Goal: Task Accomplishment & Management: Complete application form

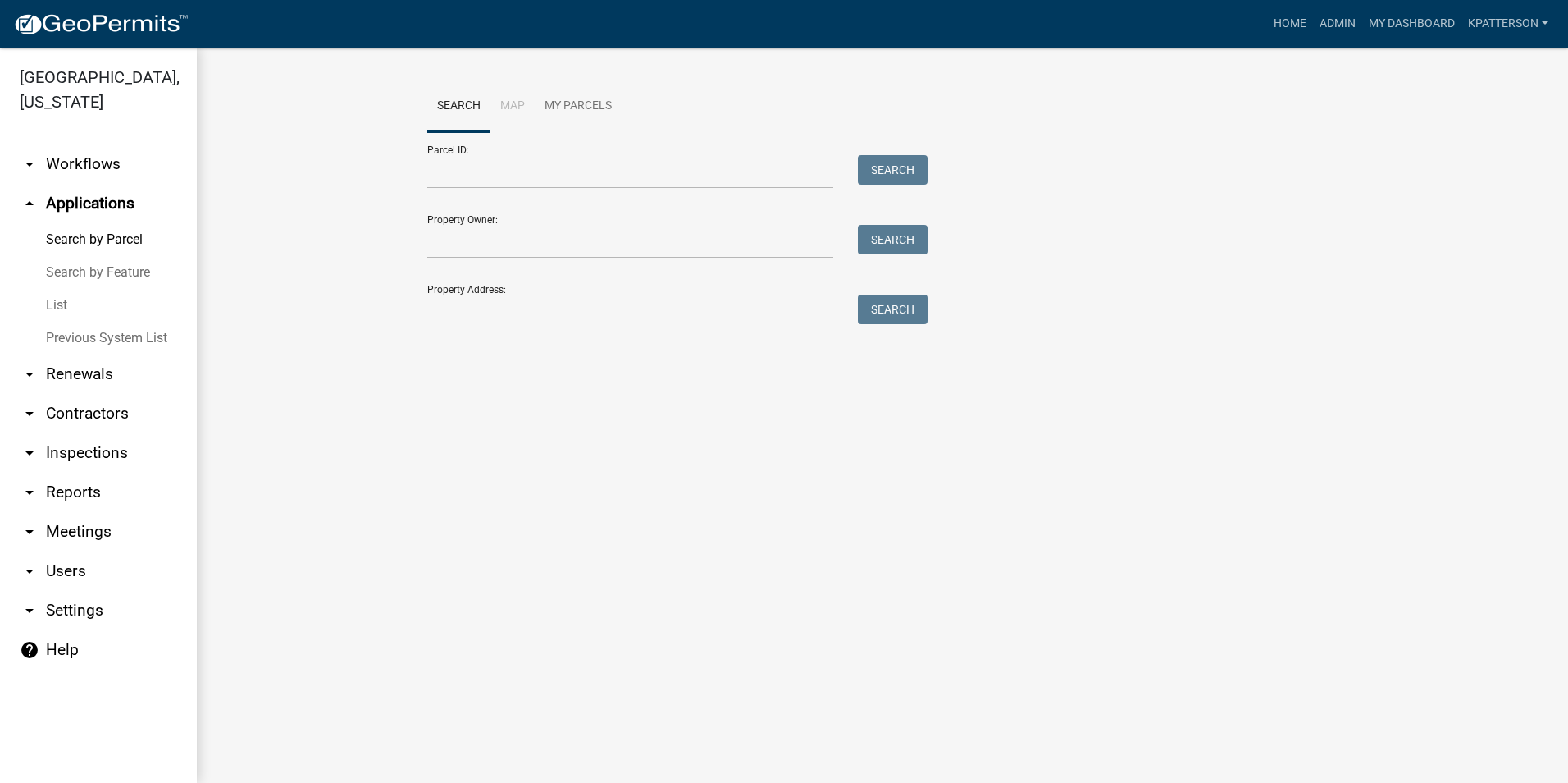
click at [92, 183] on link "arrow_drop_up Applications" at bounding box center [98, 203] width 197 height 39
click at [104, 144] on link "arrow_drop_down Workflows" at bounding box center [98, 164] width 197 height 39
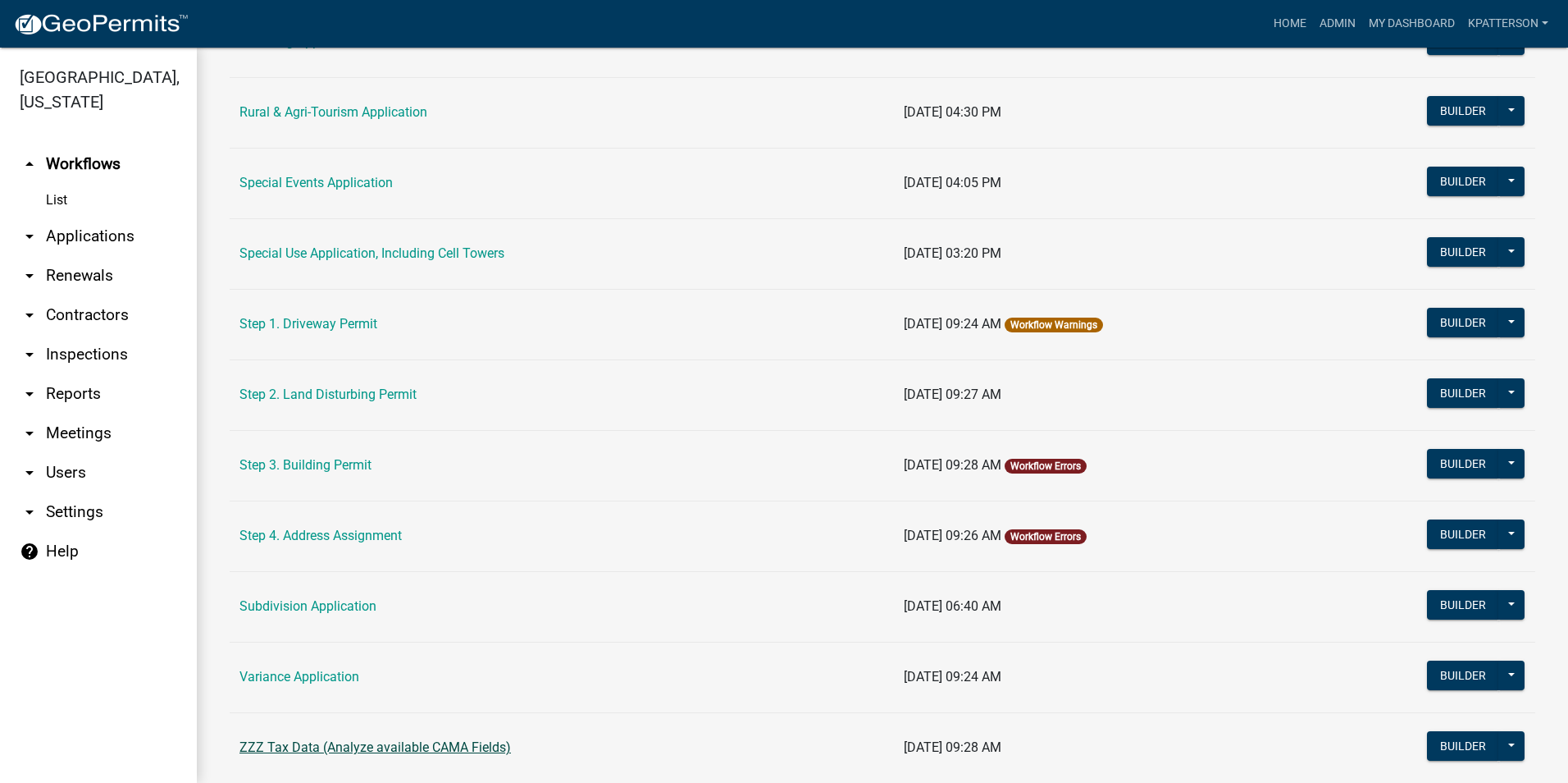
scroll to position [739, 0]
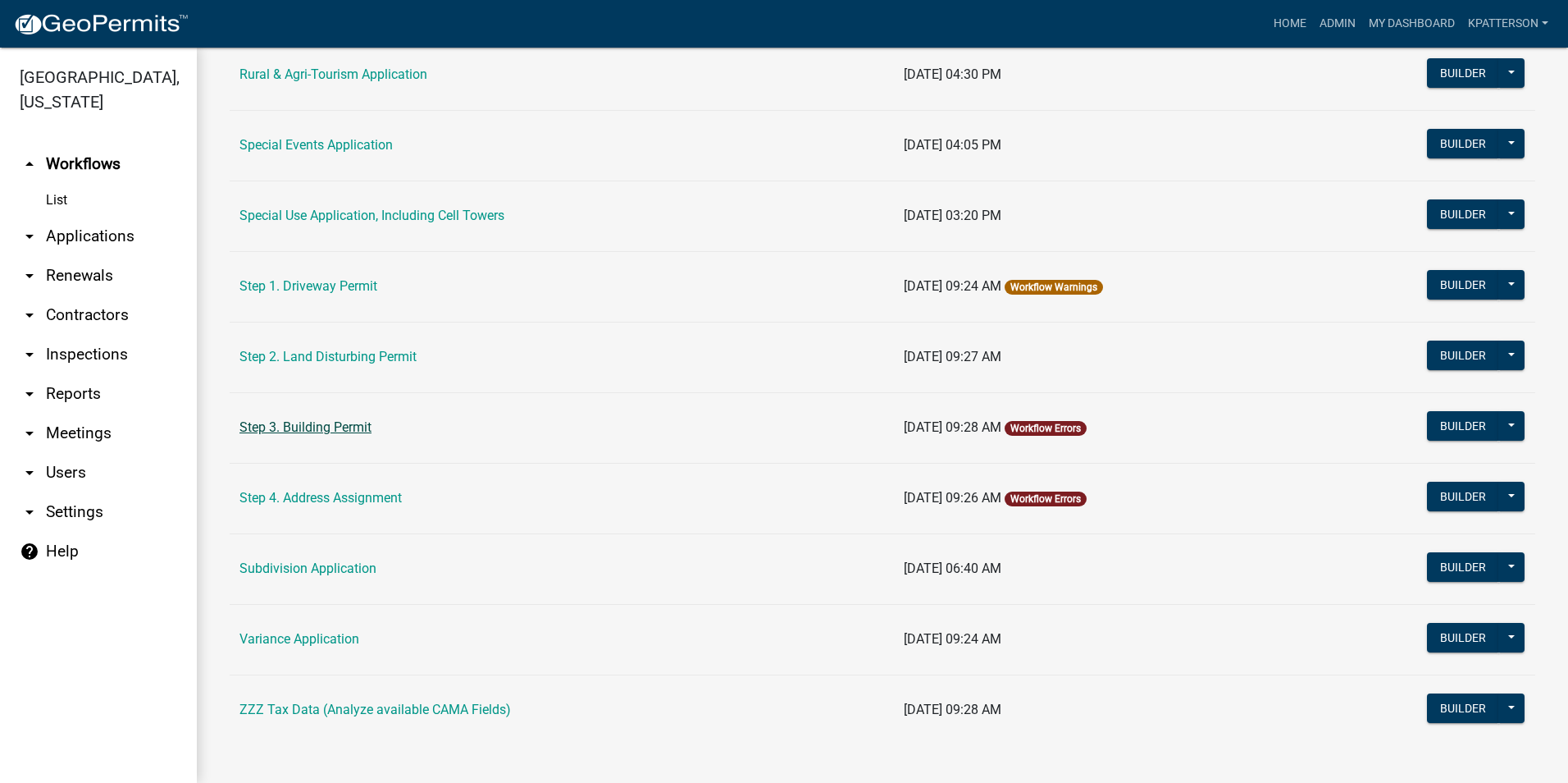
click at [311, 425] on link "Step 3. Building Permit" at bounding box center [305, 427] width 132 height 16
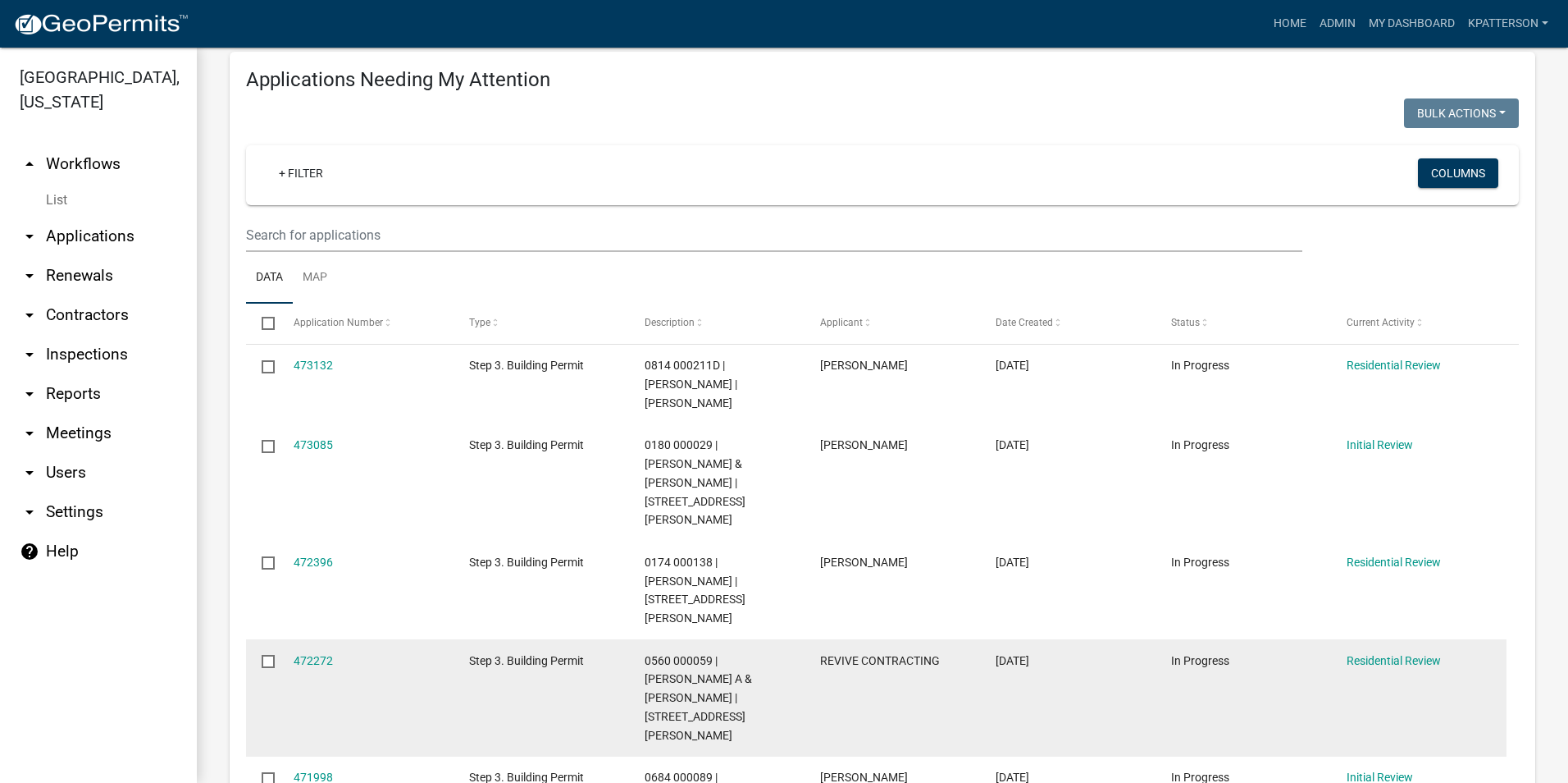
scroll to position [164, 0]
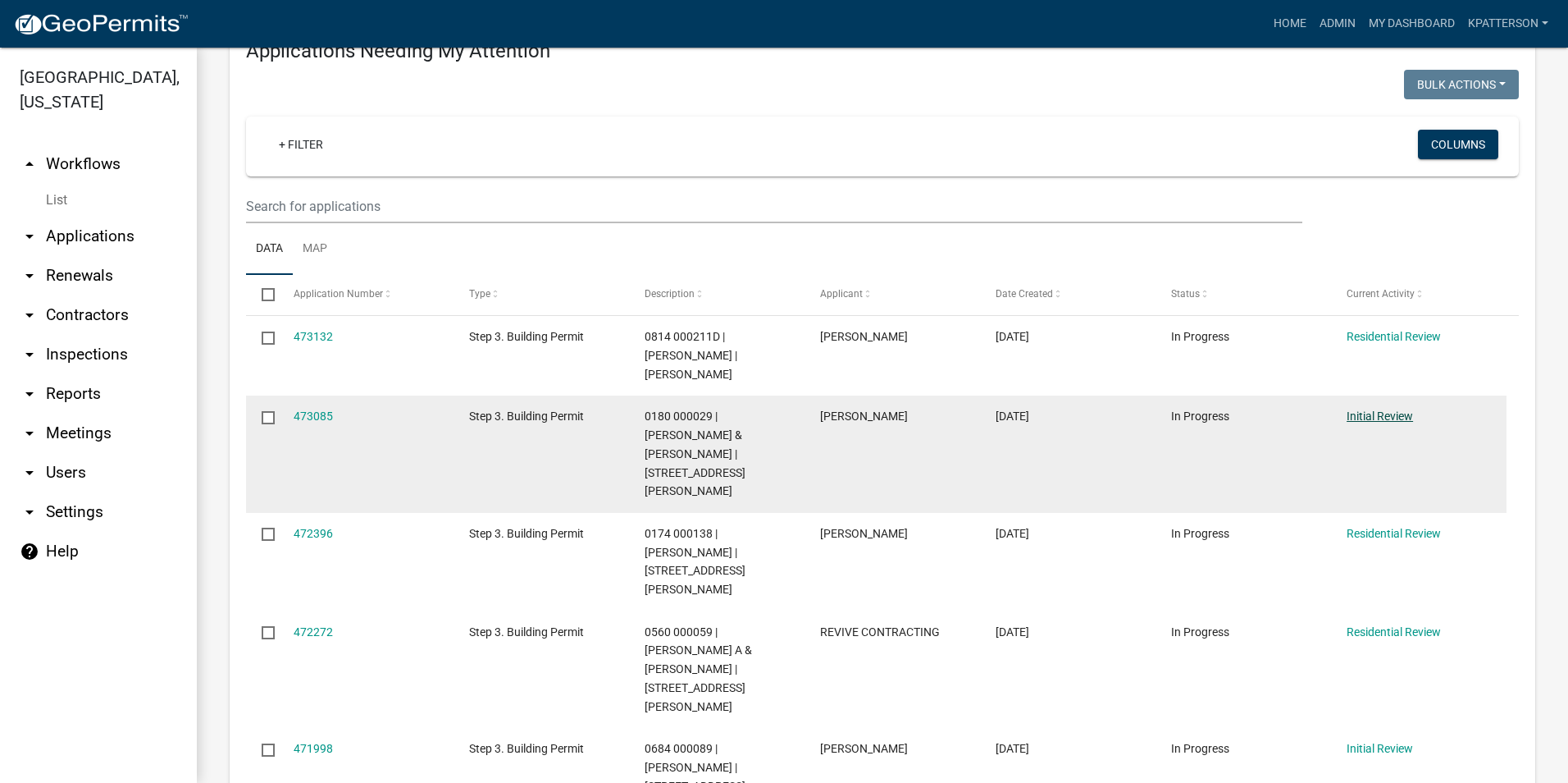
click at [1364, 409] on link "Initial Review" at bounding box center [1381, 415] width 67 height 13
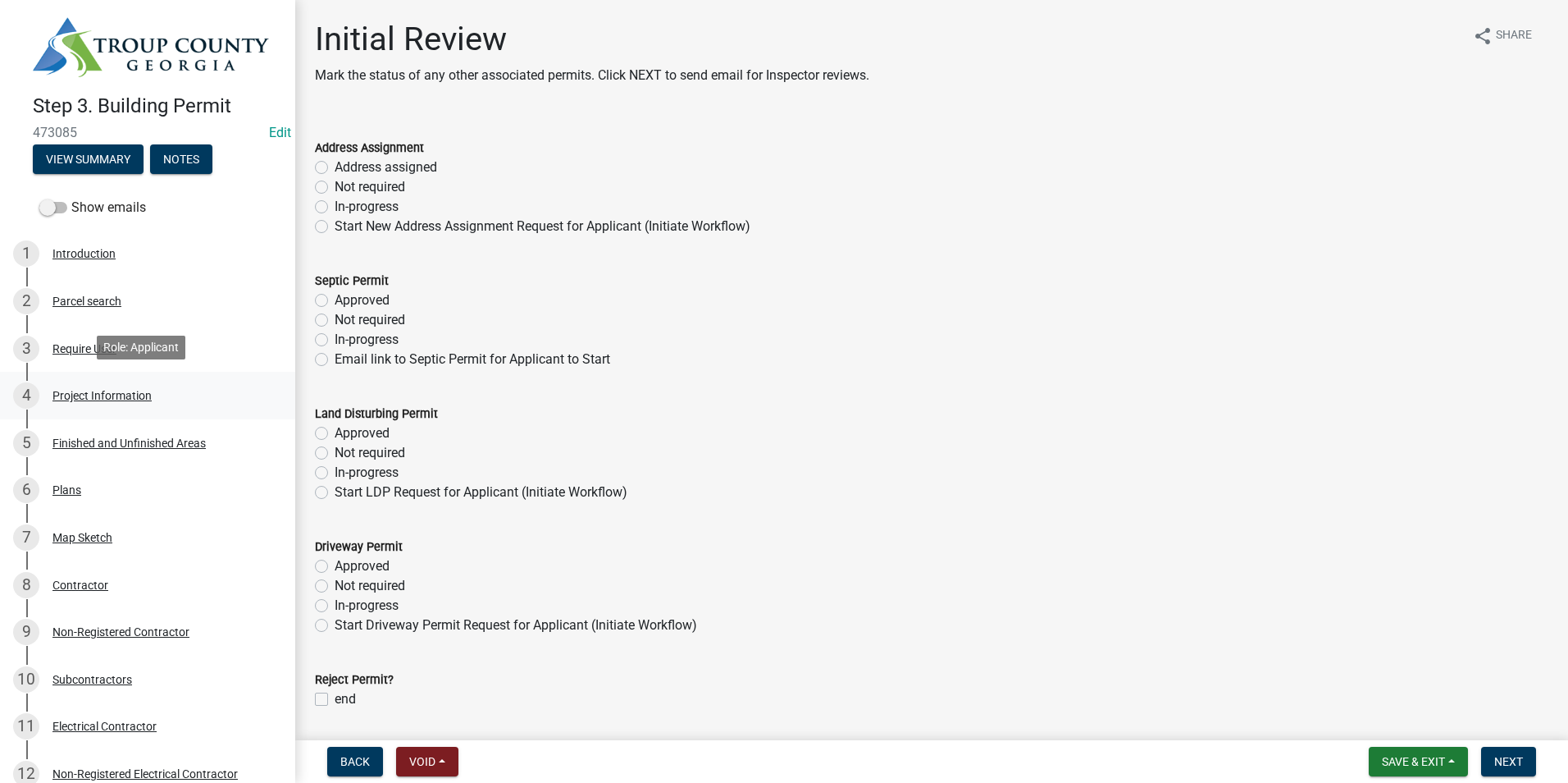
click at [93, 390] on div "Project Information" at bounding box center [102, 395] width 99 height 12
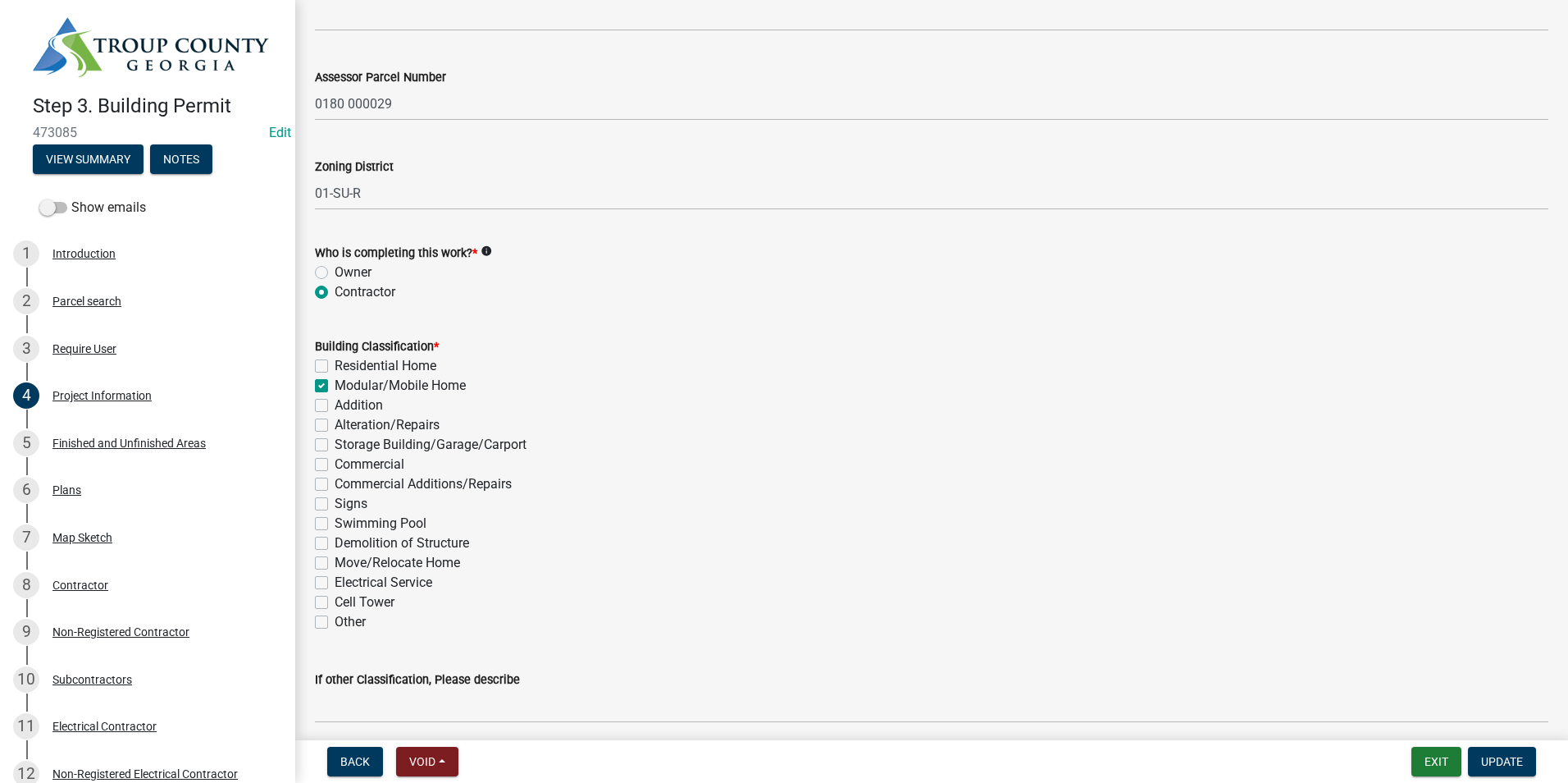
scroll to position [1313, 0]
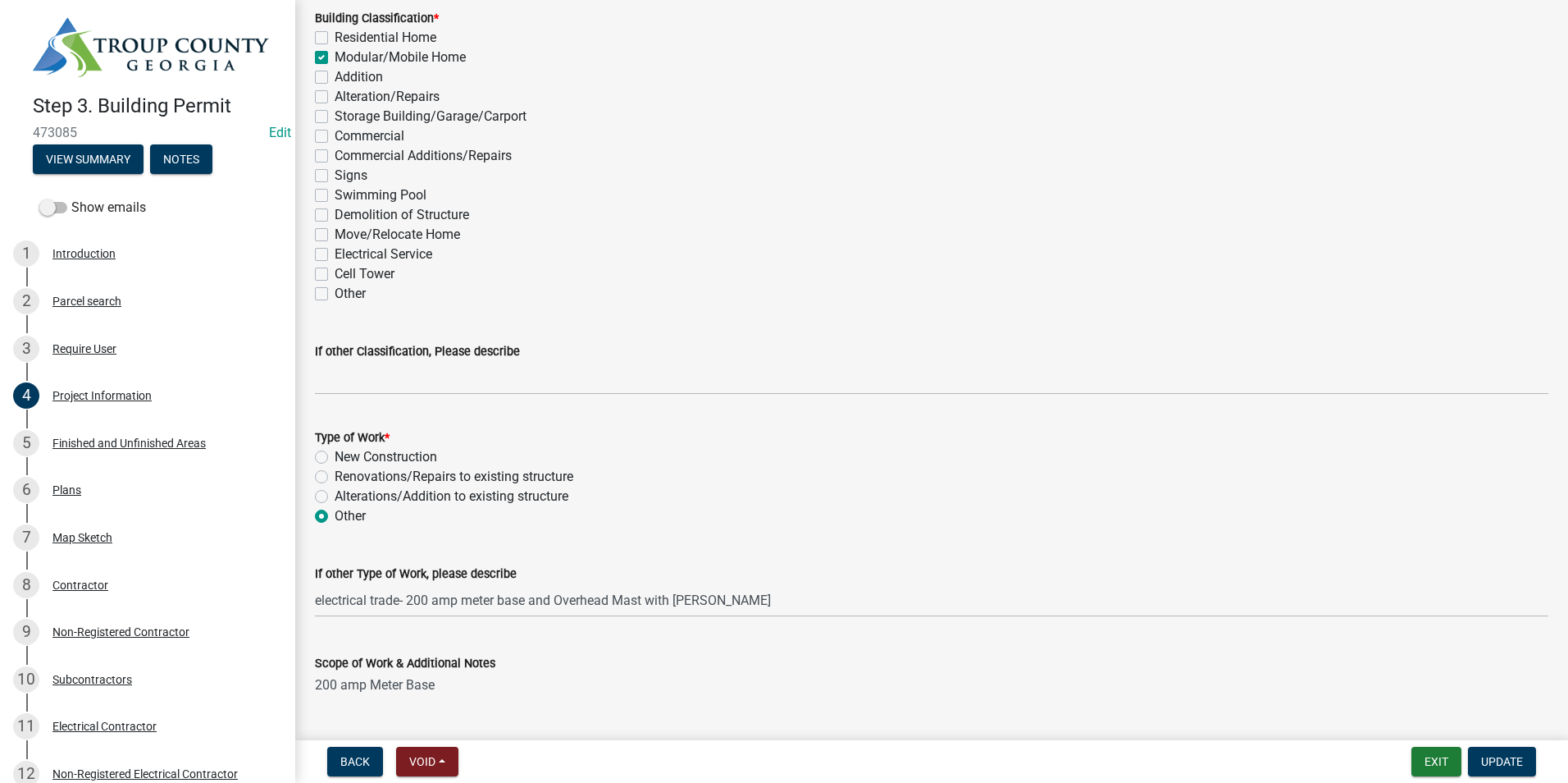
click at [334, 254] on label "Electrical Service" at bounding box center [383, 254] width 98 height 20
click at [334, 254] on input "Electrical Service" at bounding box center [339, 249] width 11 height 11
checkbox input "true"
checkbox input "false"
checkbox input "true"
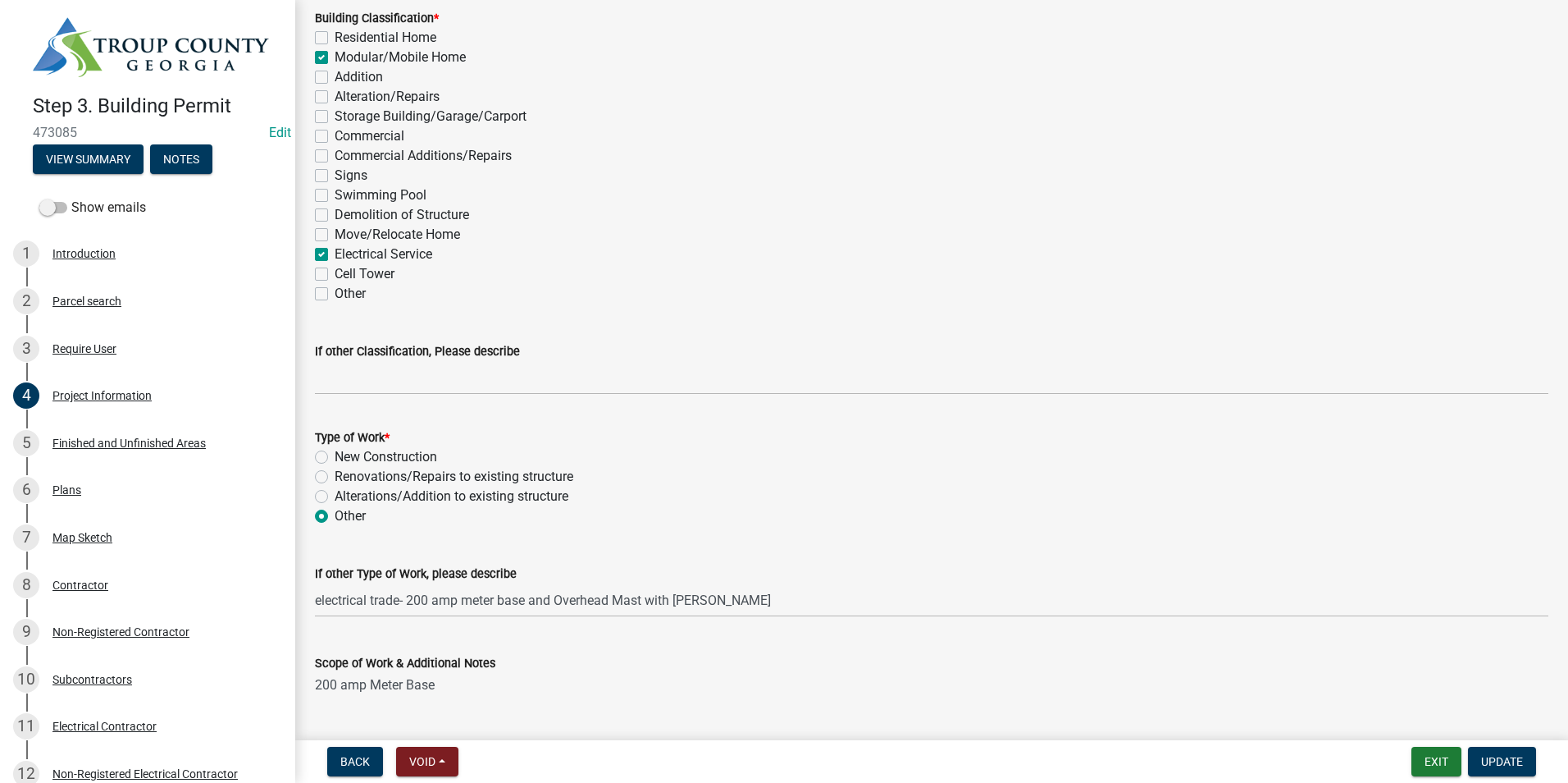
checkbox input "false"
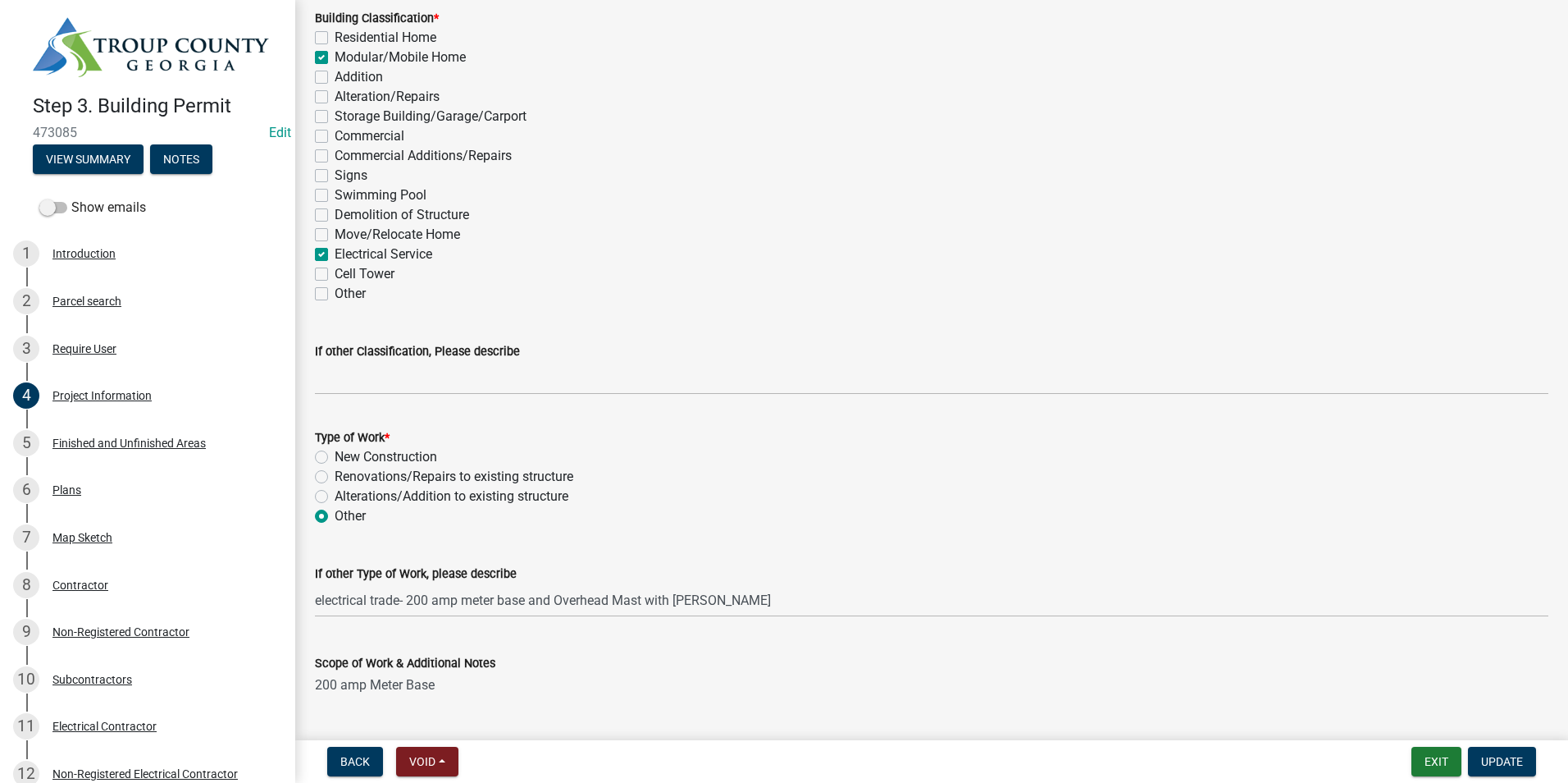
checkbox input "false"
checkbox input "true"
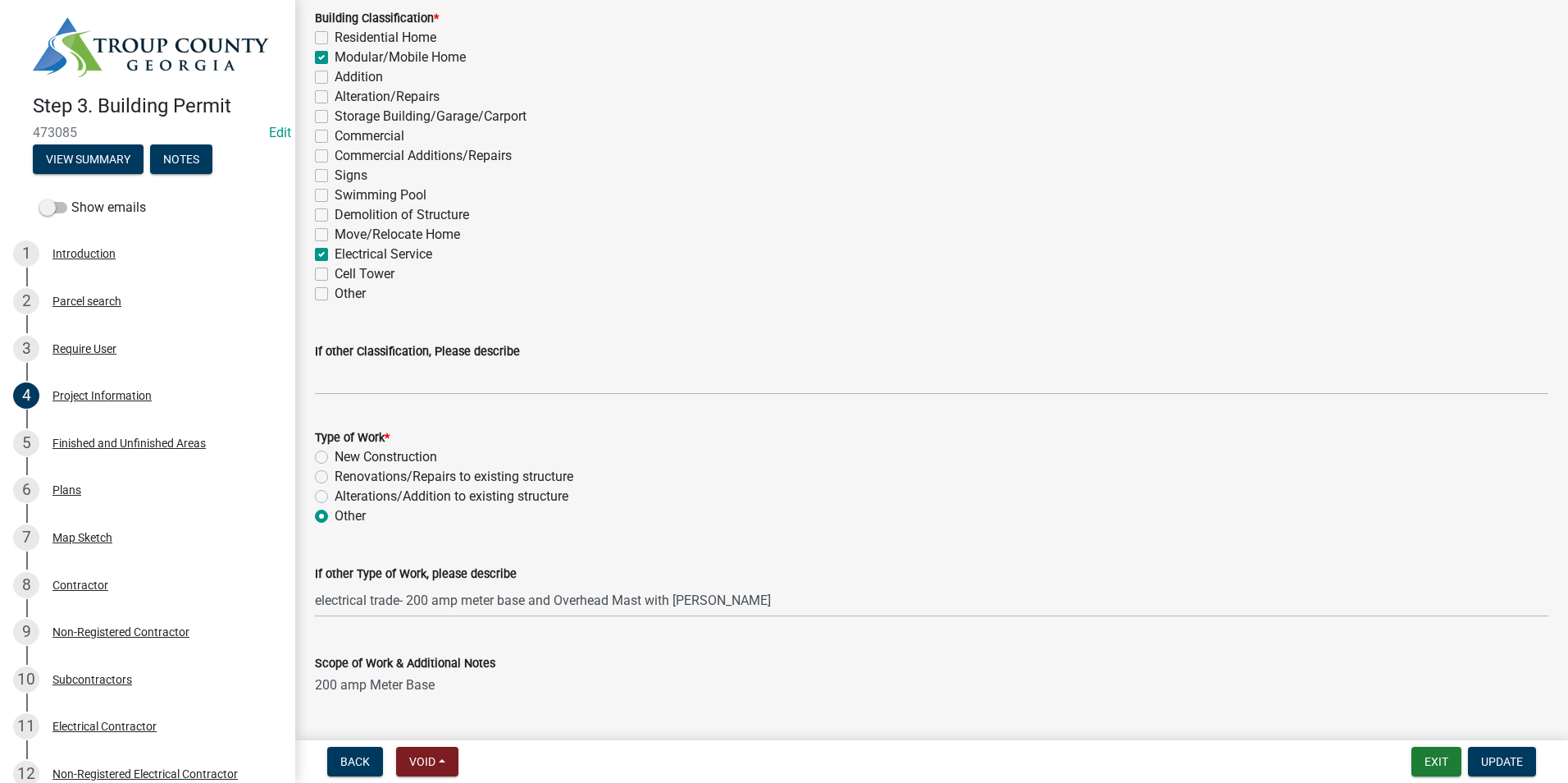
checkbox input "false"
click at [334, 56] on label "Modular/Mobile Home" at bounding box center [400, 58] width 131 height 20
click at [334, 56] on input "Modular/Mobile Home" at bounding box center [339, 53] width 11 height 11
checkbox input "false"
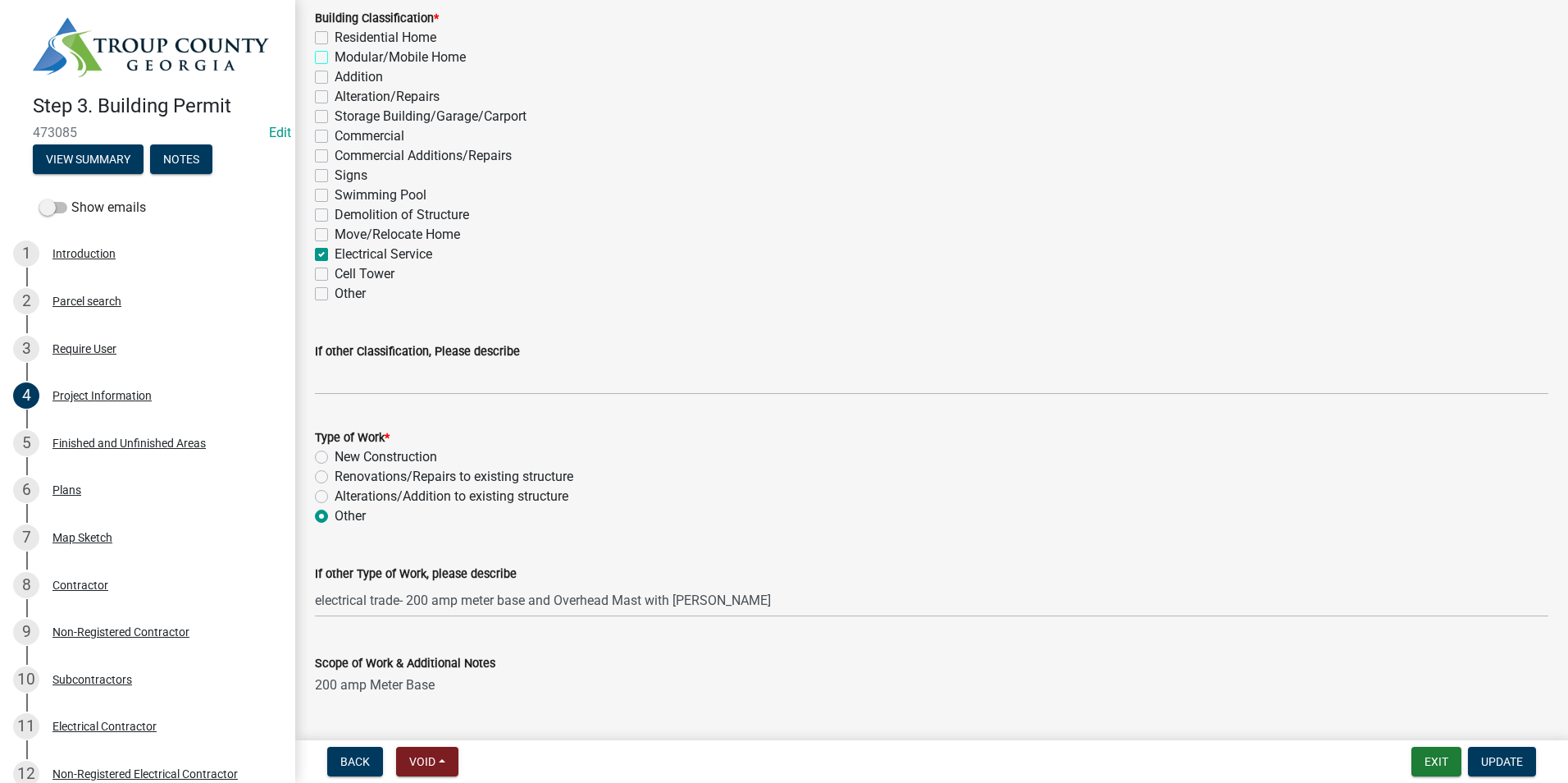
checkbox input "false"
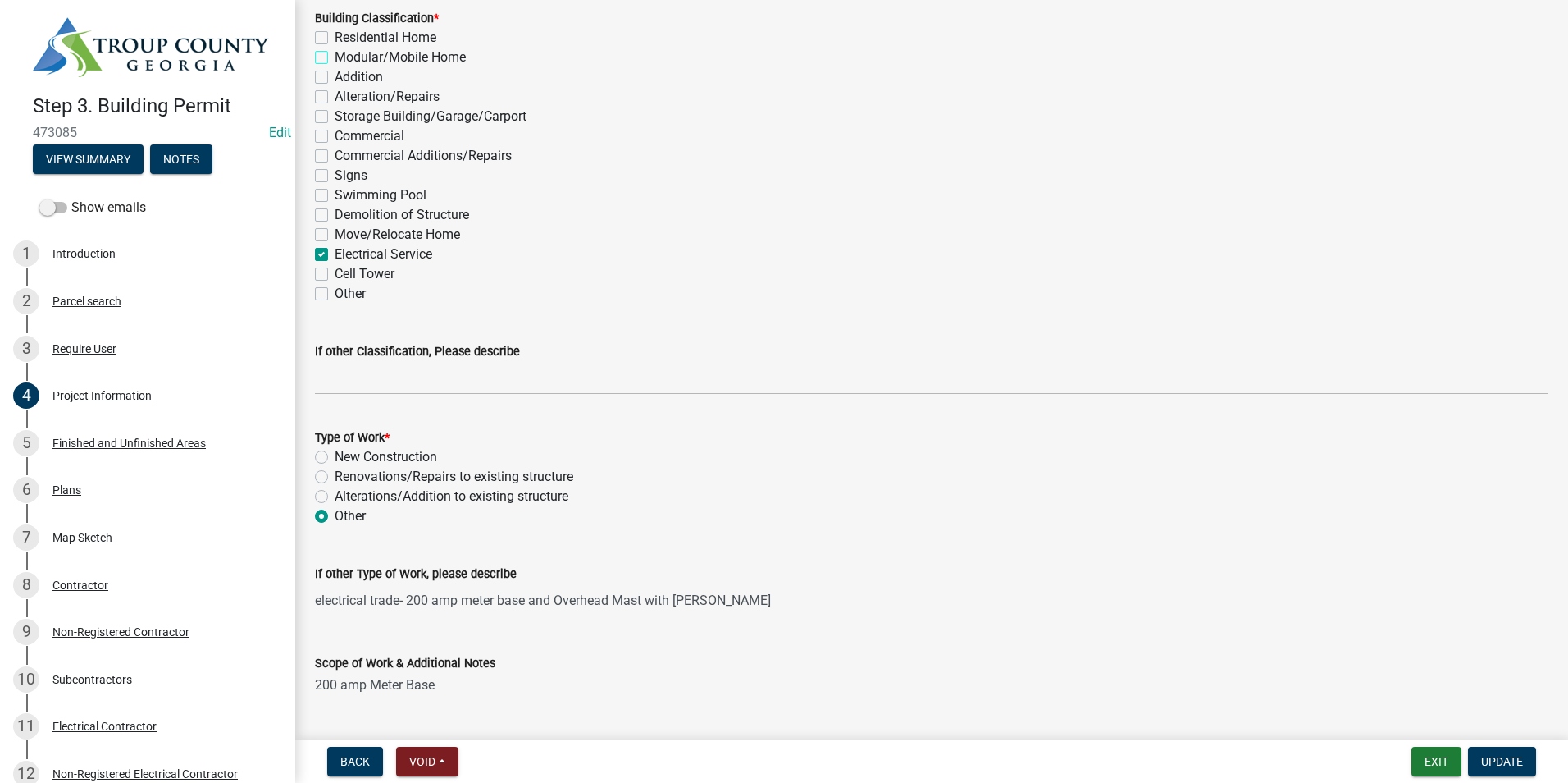
checkbox input "false"
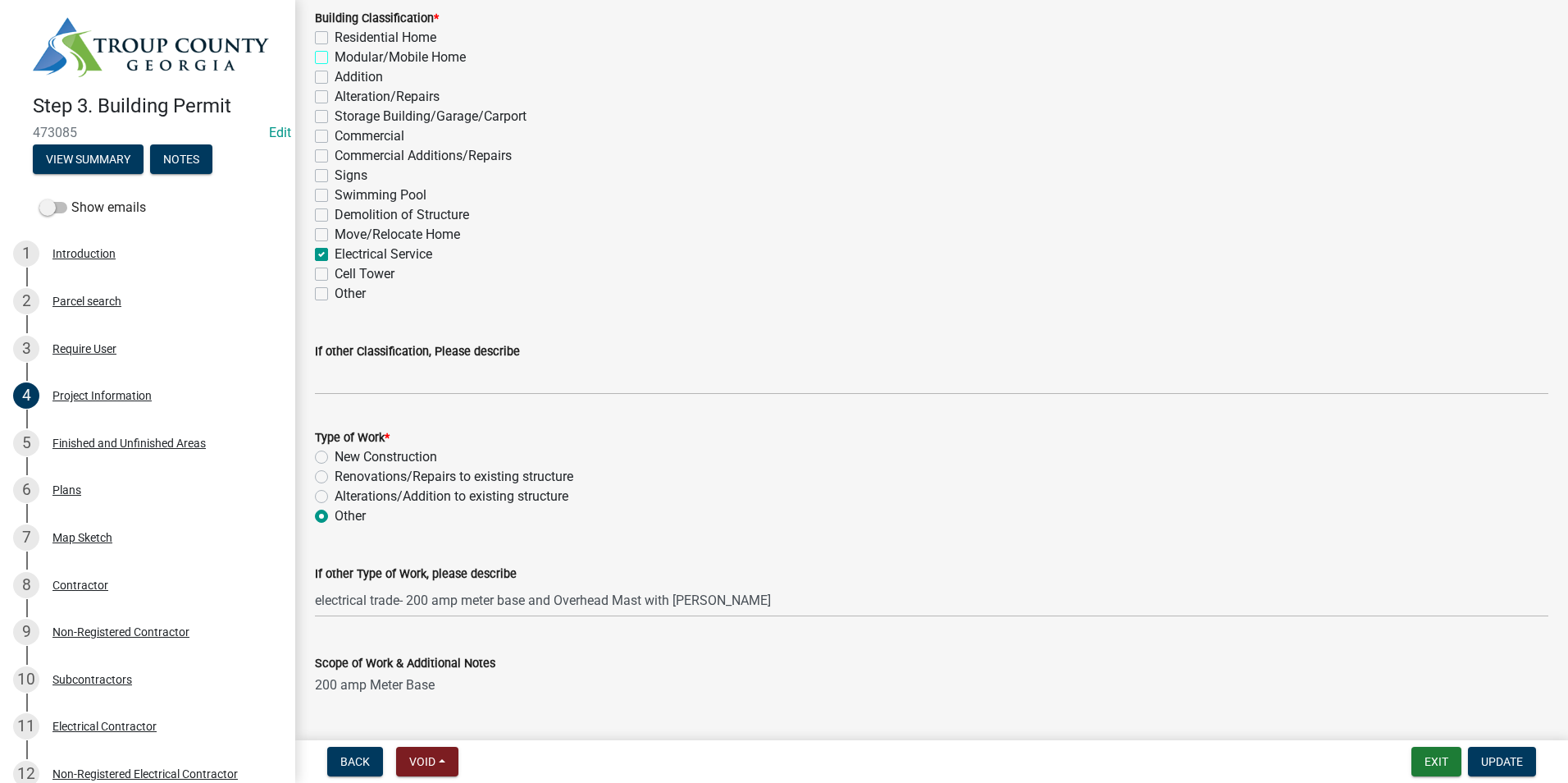
checkbox input "false"
checkbox input "true"
checkbox input "false"
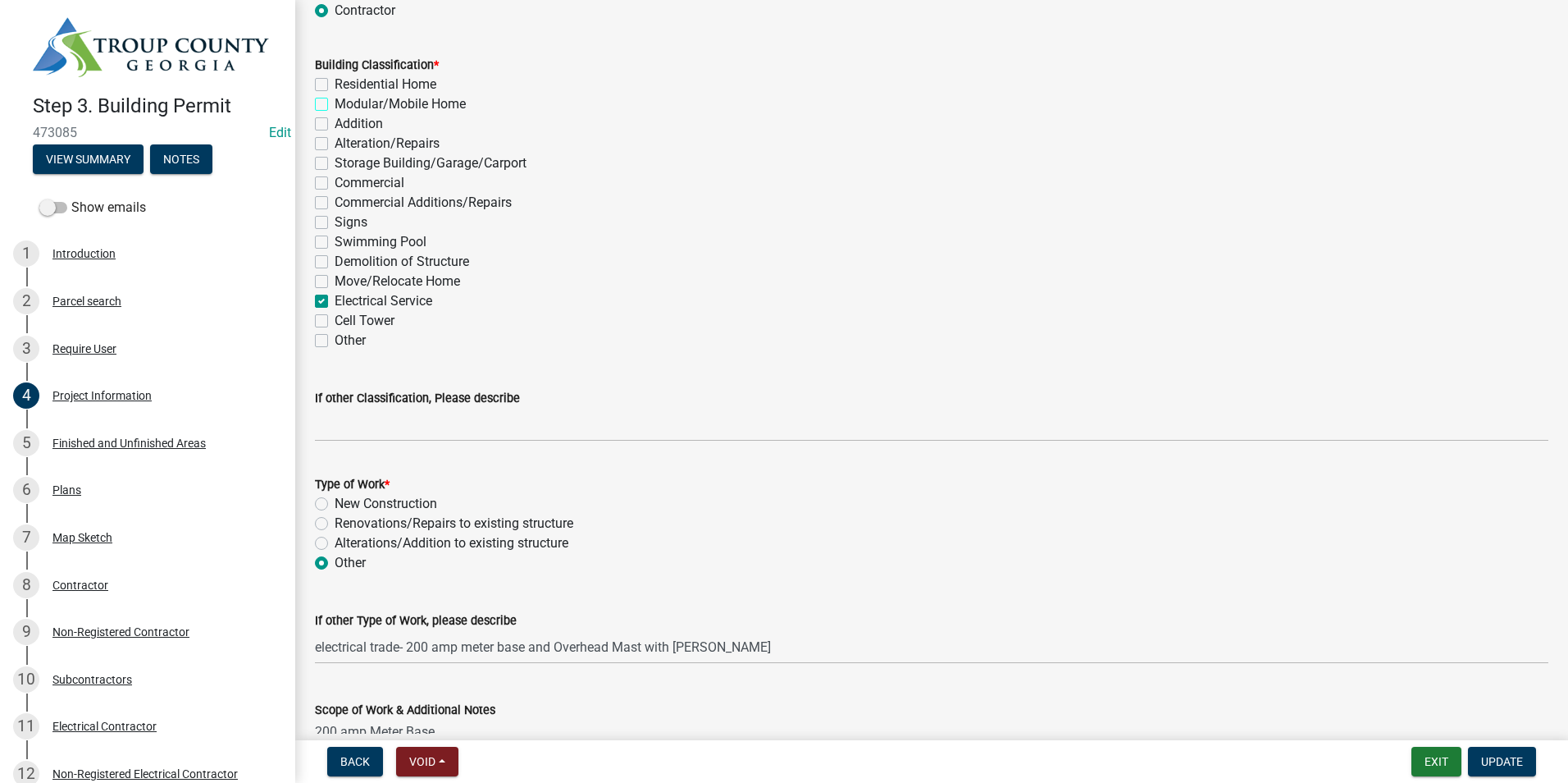
scroll to position [1252, 0]
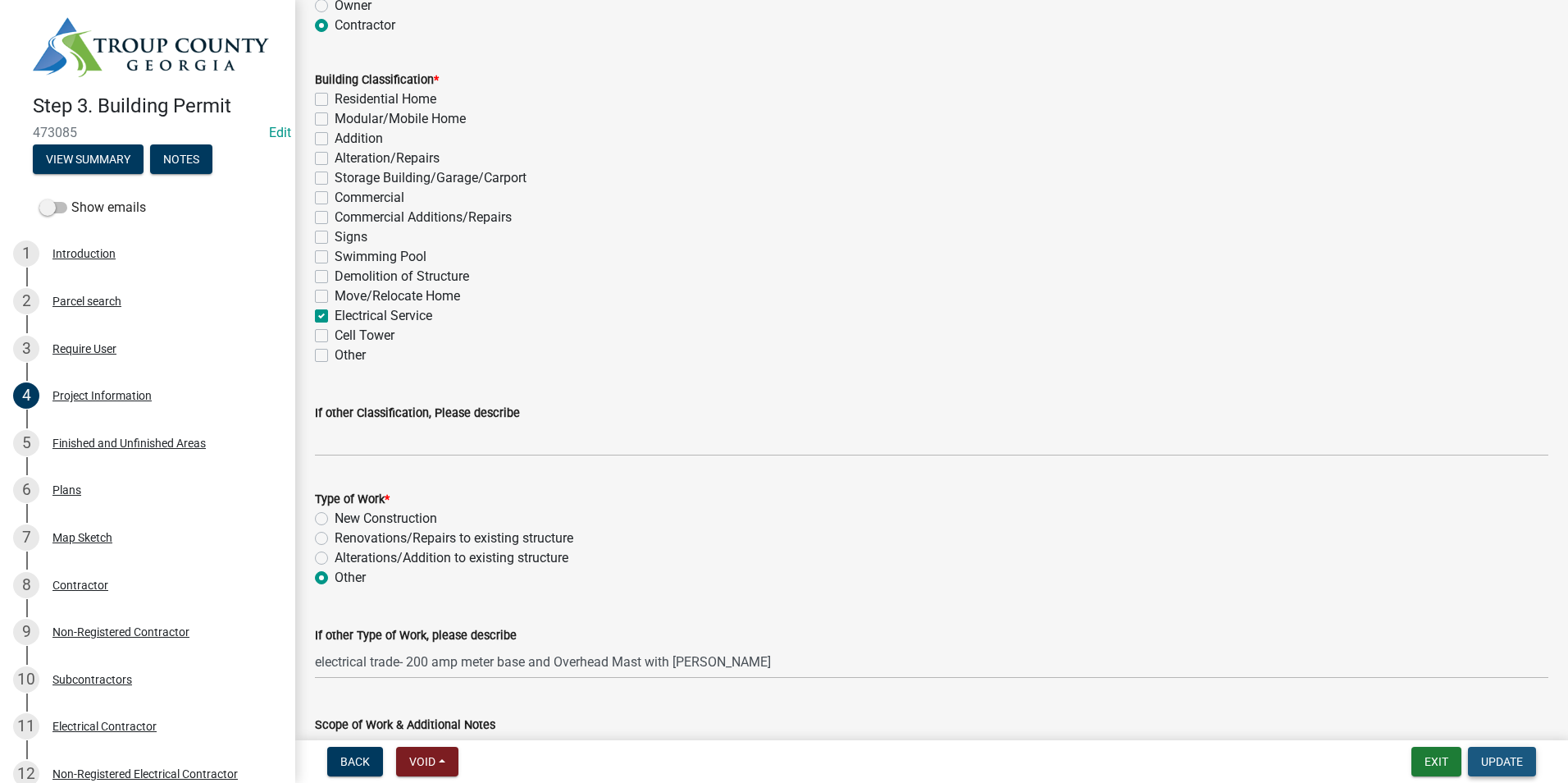
click at [1503, 756] on span "Update" at bounding box center [1502, 761] width 42 height 13
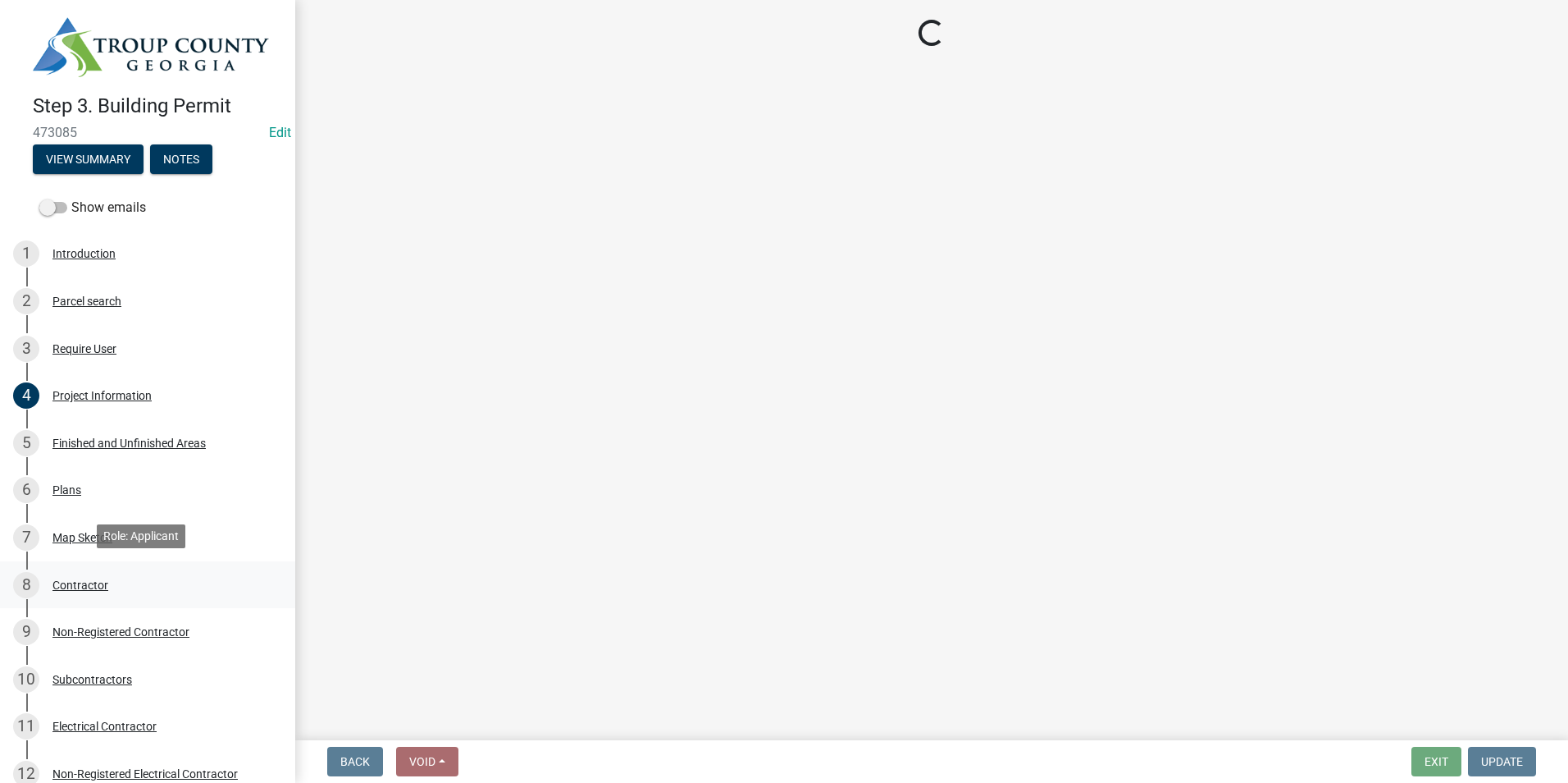
click at [146, 594] on div "8 Contractor" at bounding box center [140, 585] width 256 height 26
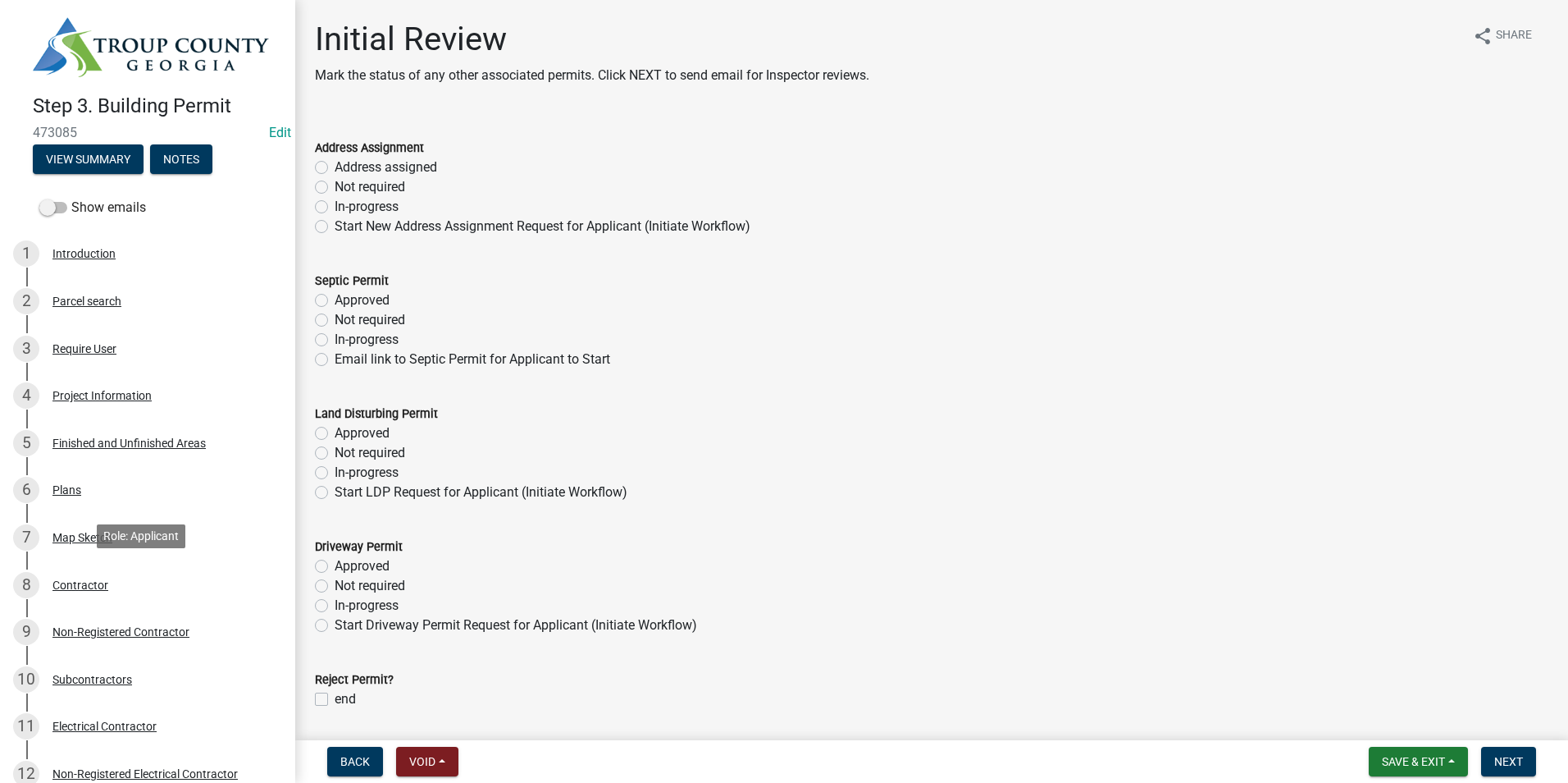
click at [146, 594] on div "8 Contractor" at bounding box center [140, 585] width 256 height 26
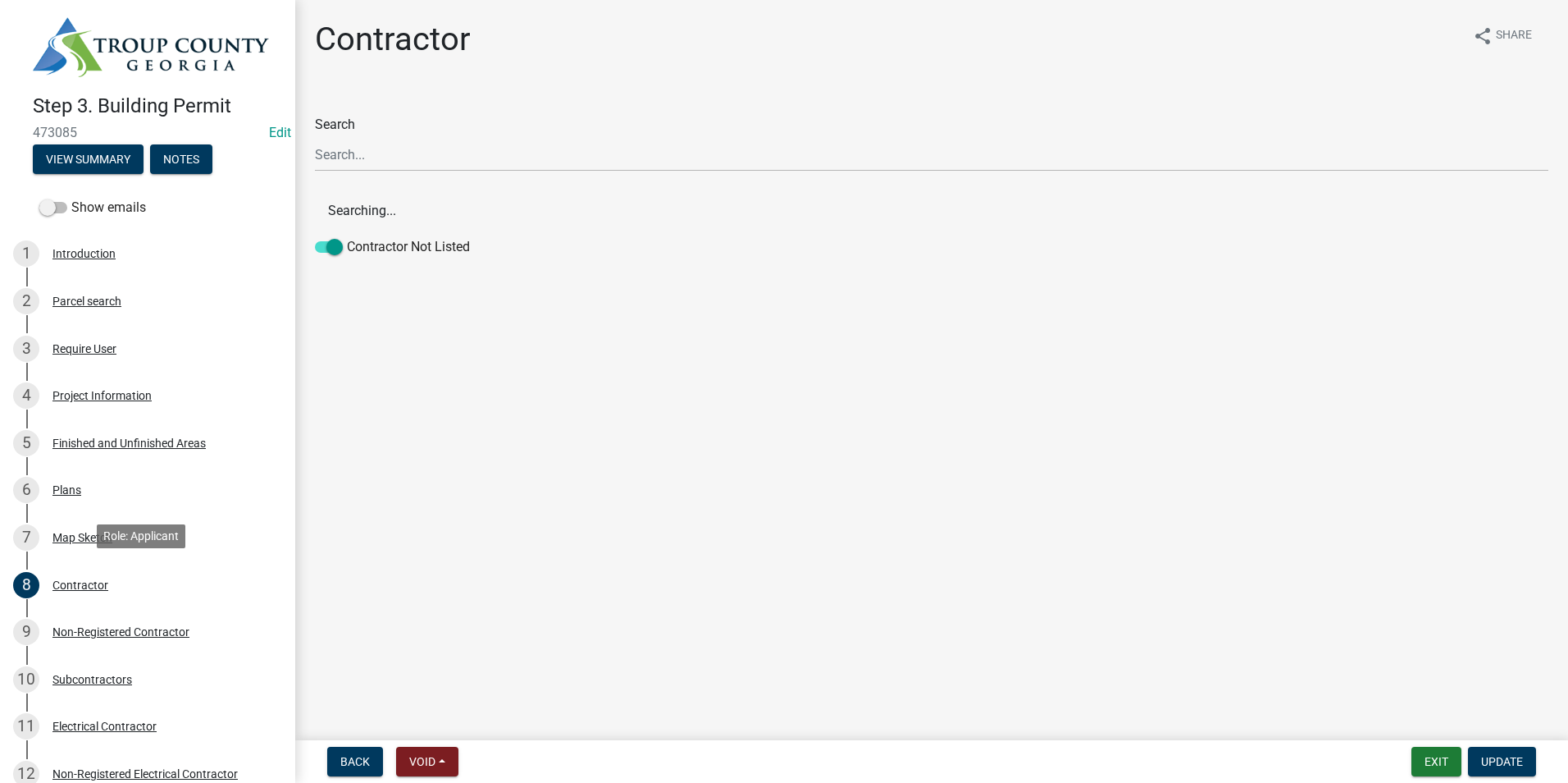
click at [146, 594] on div "8 Contractor" at bounding box center [140, 585] width 256 height 26
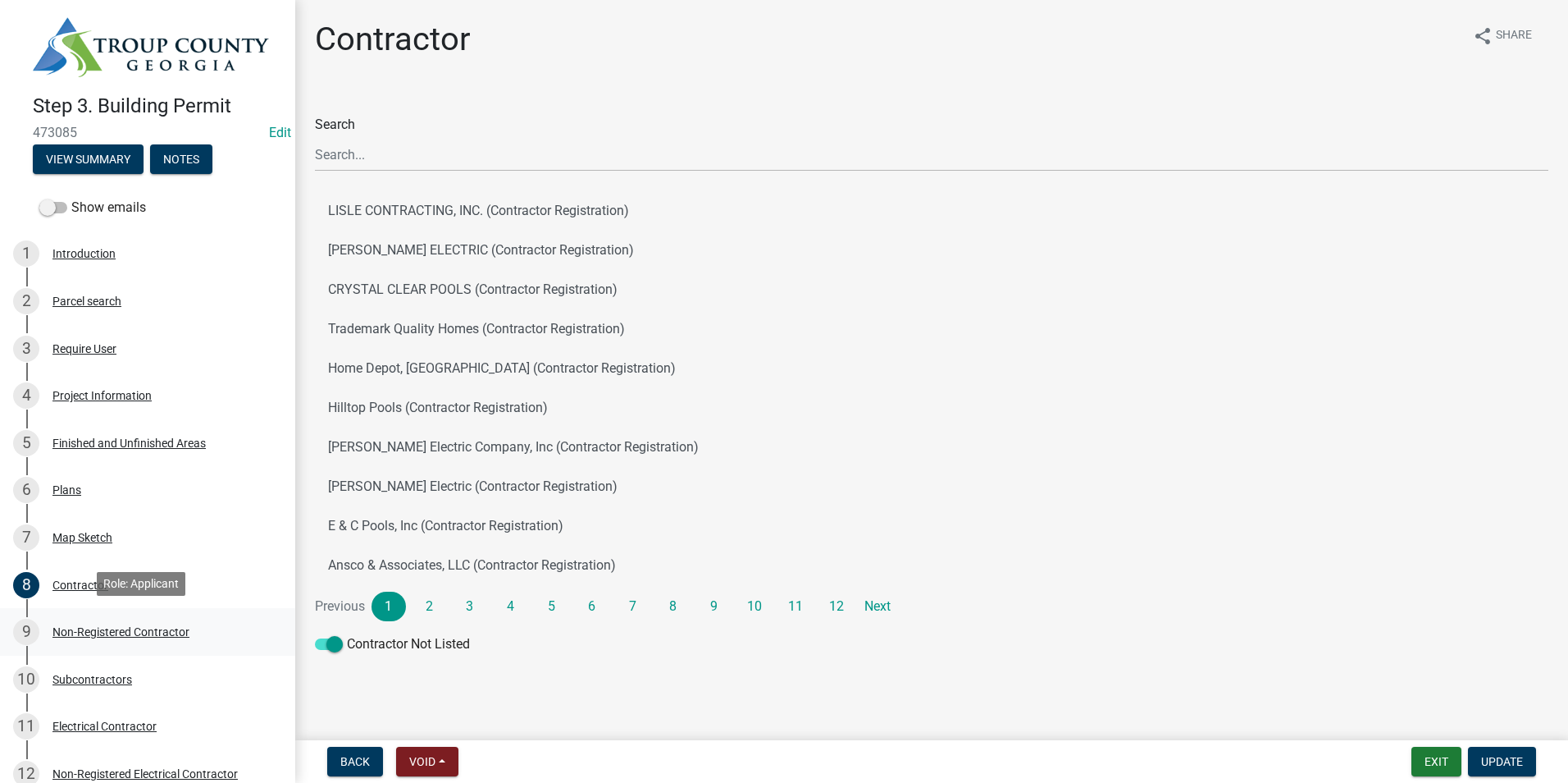
click at [148, 628] on div "Non-Registered Contractor" at bounding box center [122, 632] width 137 height 12
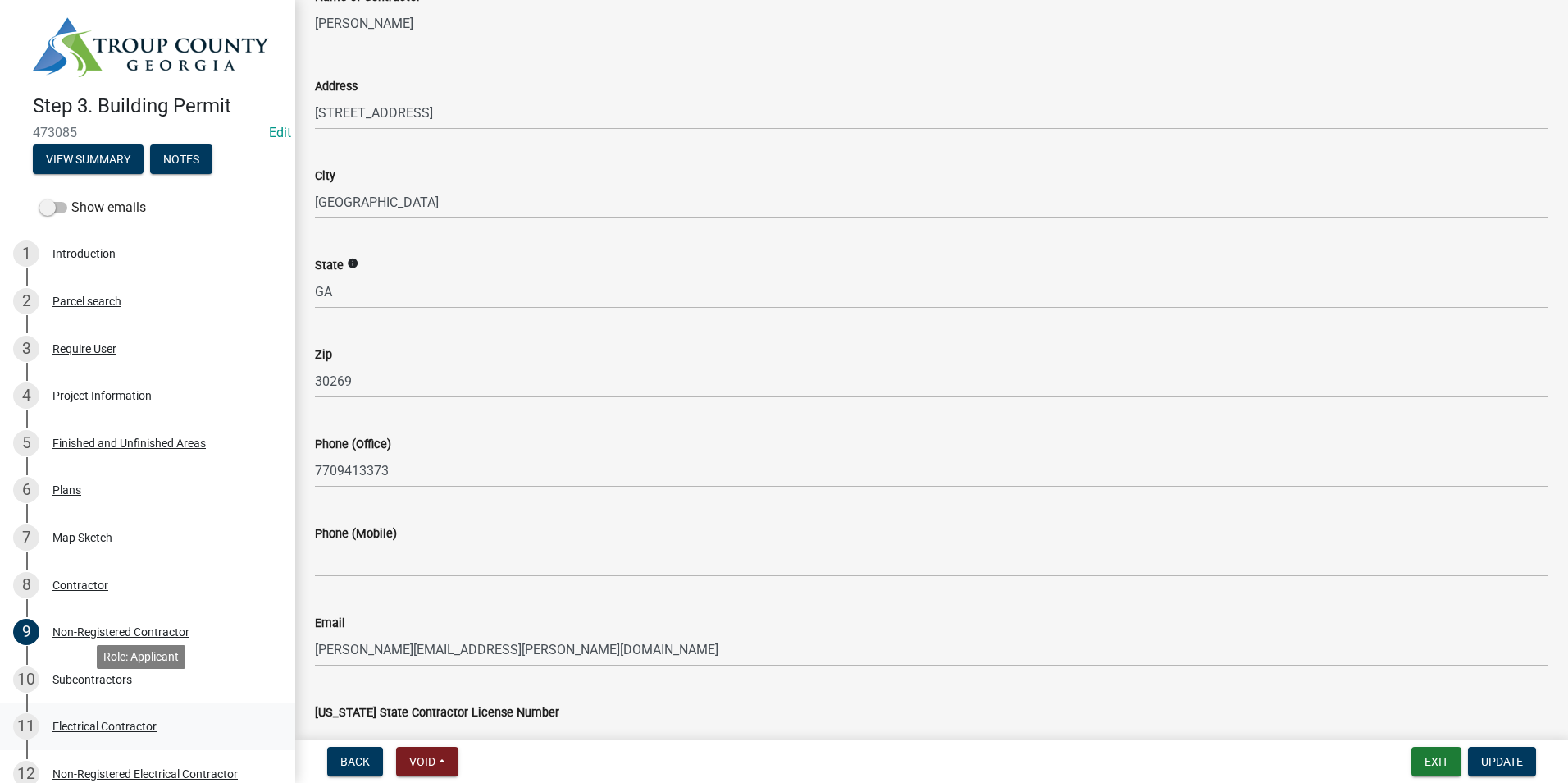
scroll to position [164, 0]
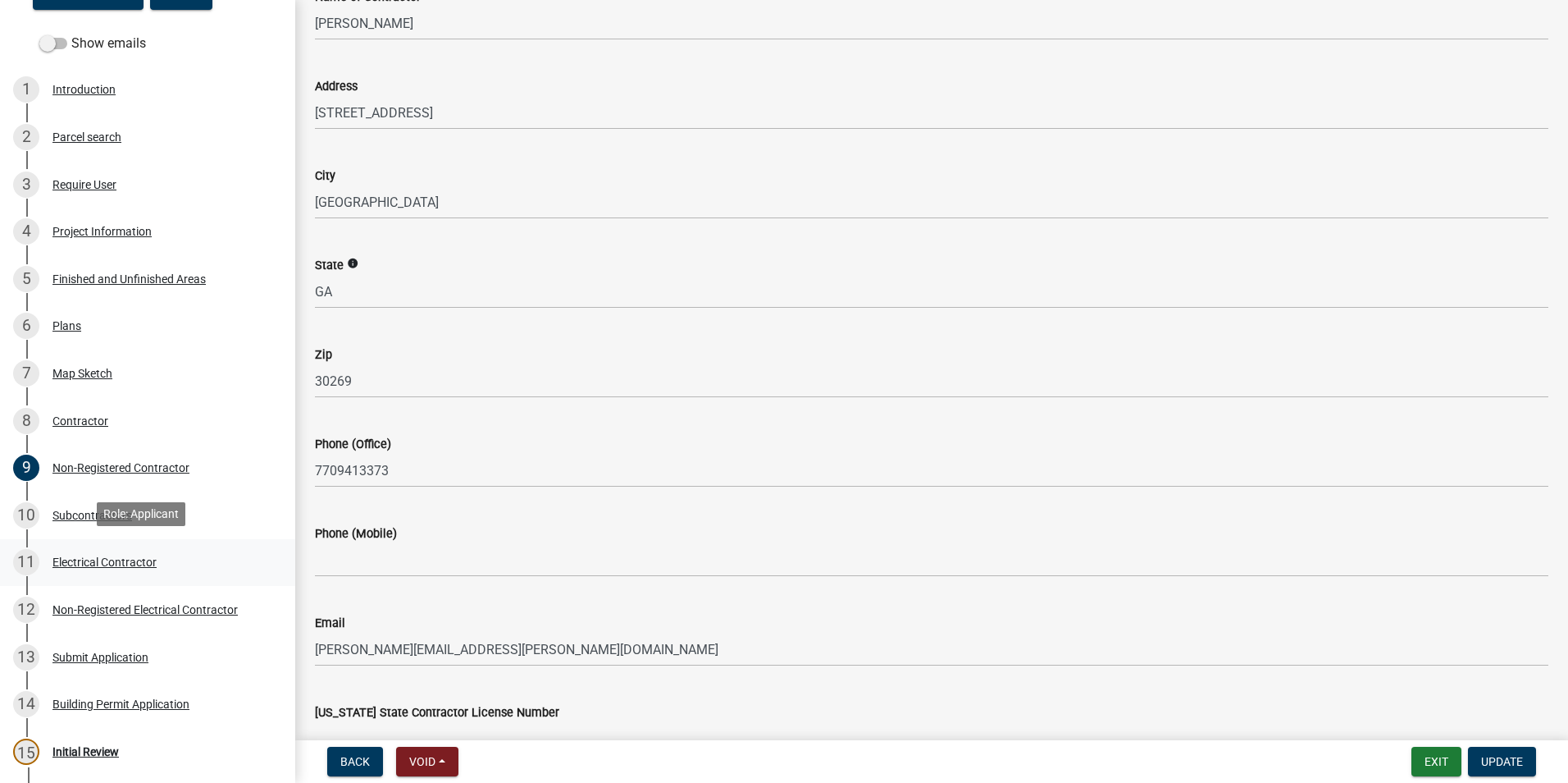
click at [194, 564] on div "11 Electrical Contractor" at bounding box center [140, 562] width 256 height 26
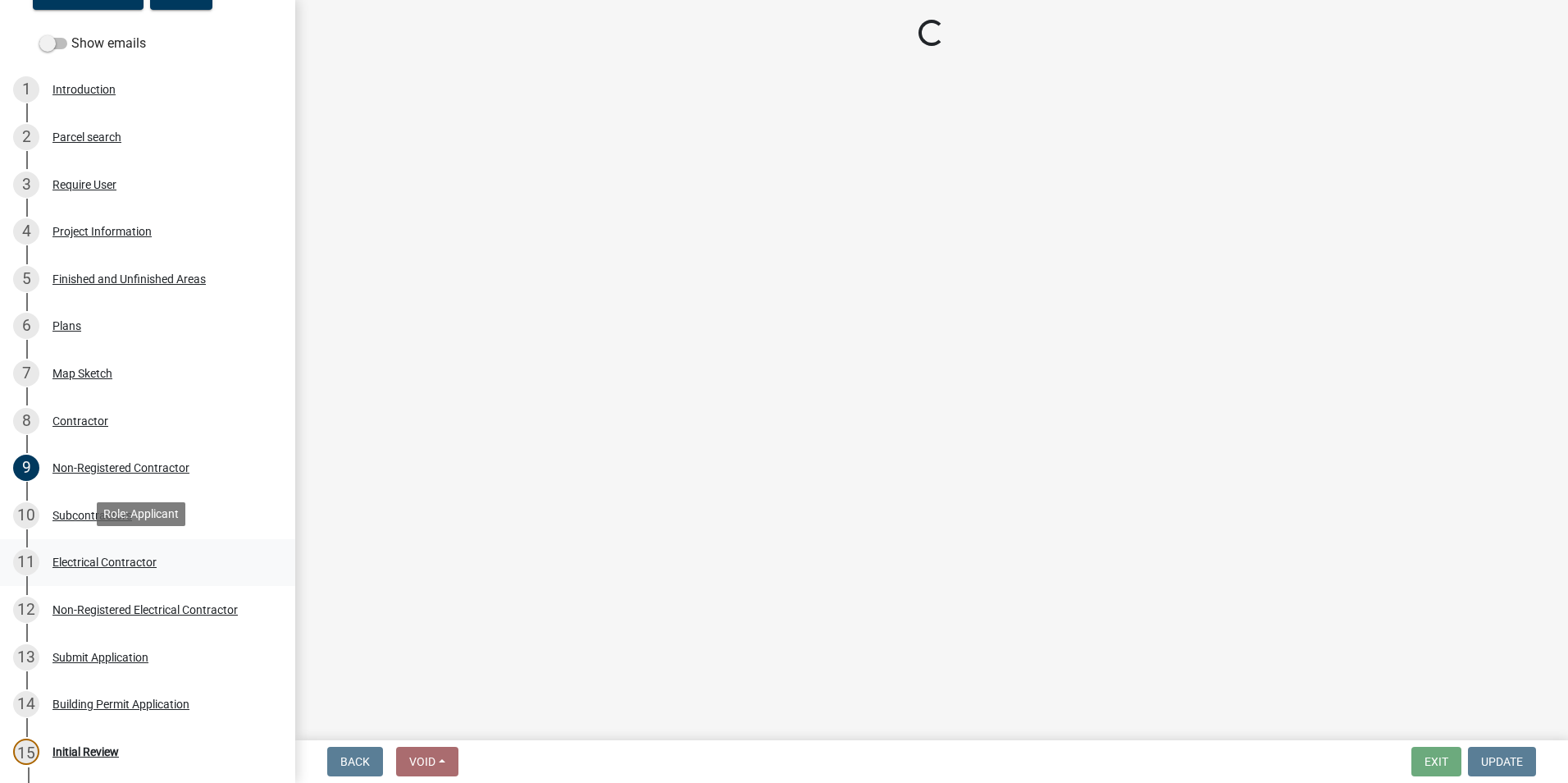
scroll to position [0, 0]
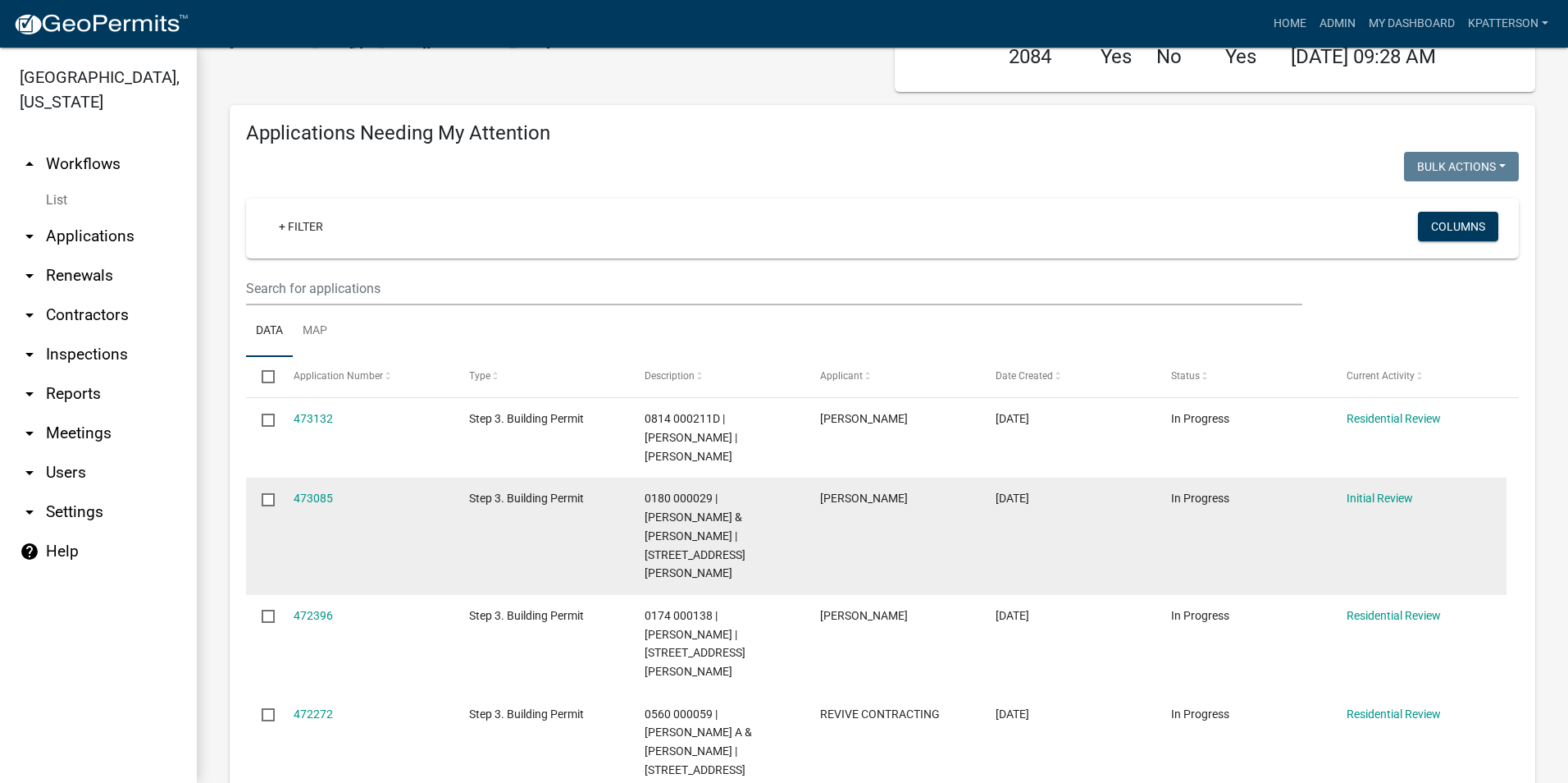
scroll to position [164, 0]
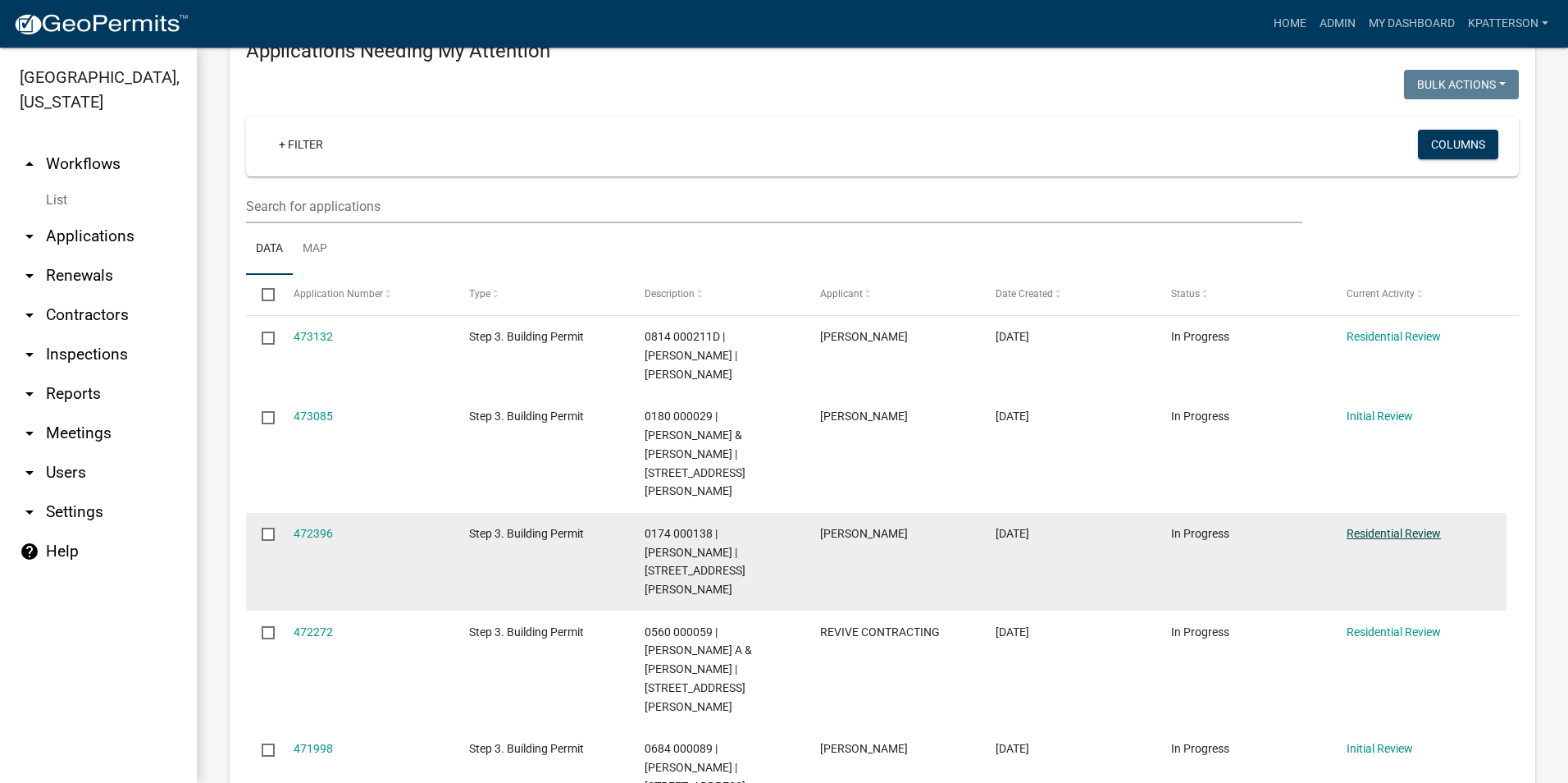
click at [1439, 527] on link "Residential Review" at bounding box center [1394, 533] width 94 height 13
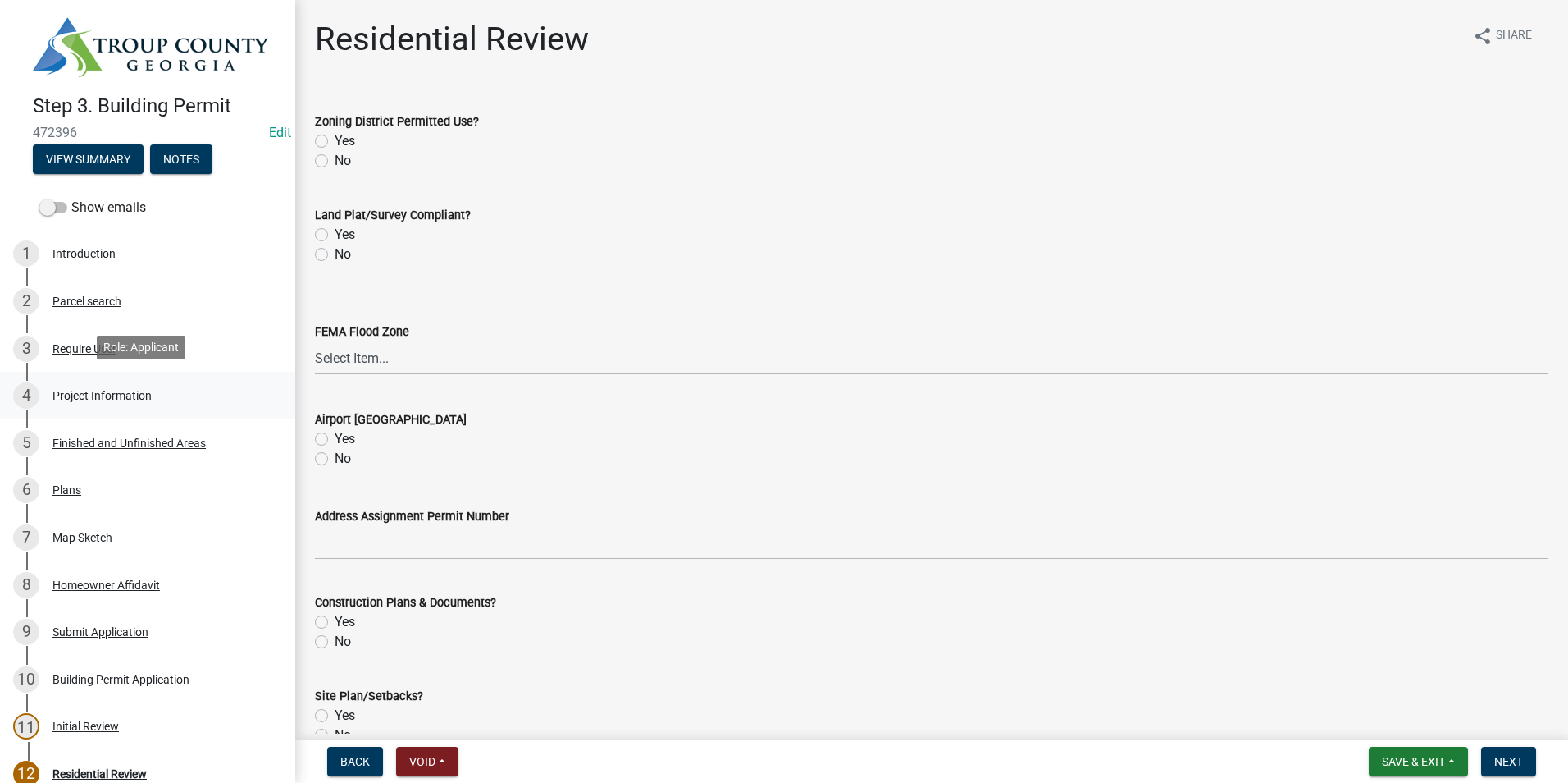
click at [184, 402] on div "4 Project Information" at bounding box center [140, 395] width 256 height 26
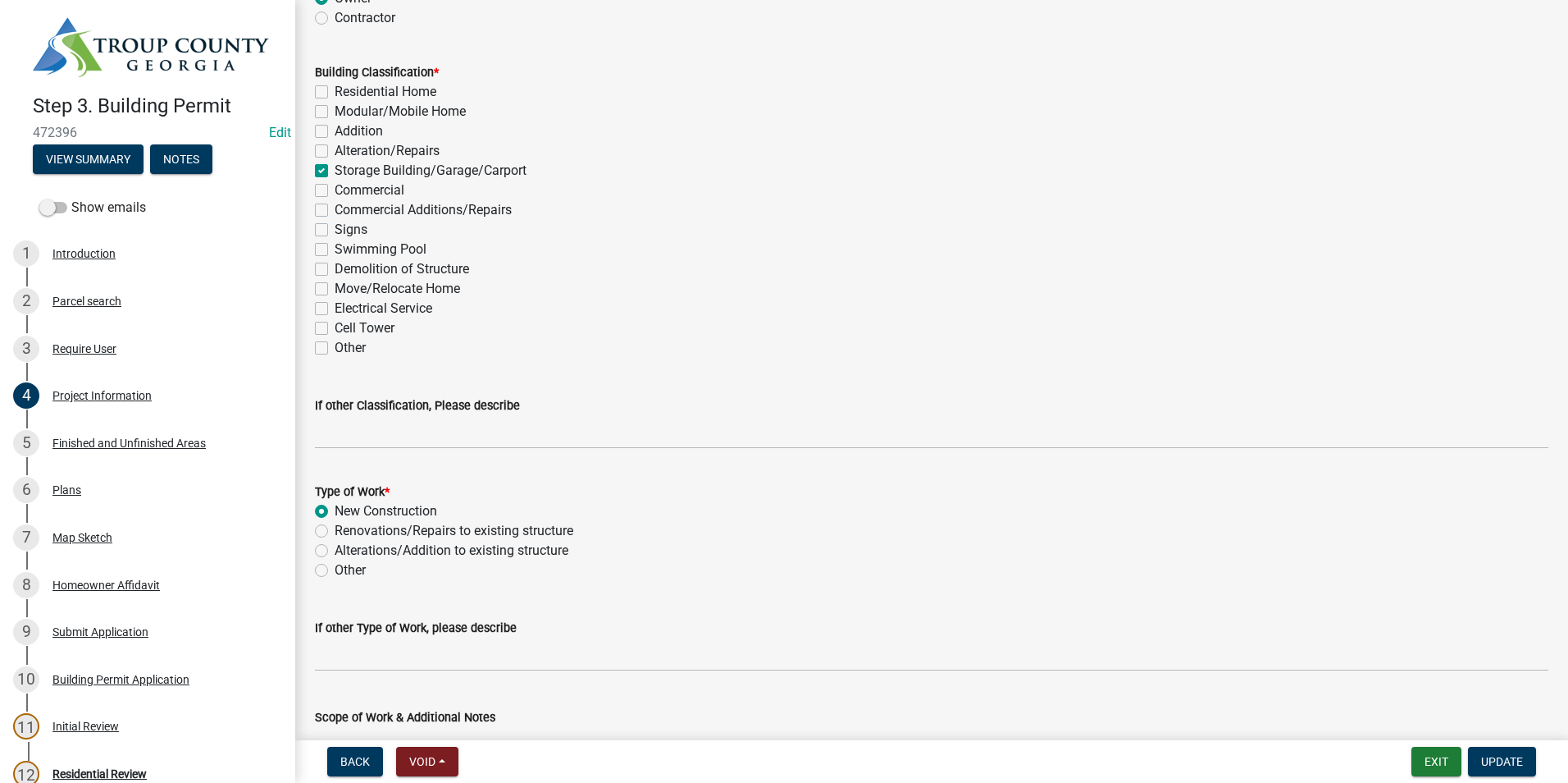
scroll to position [1395, 0]
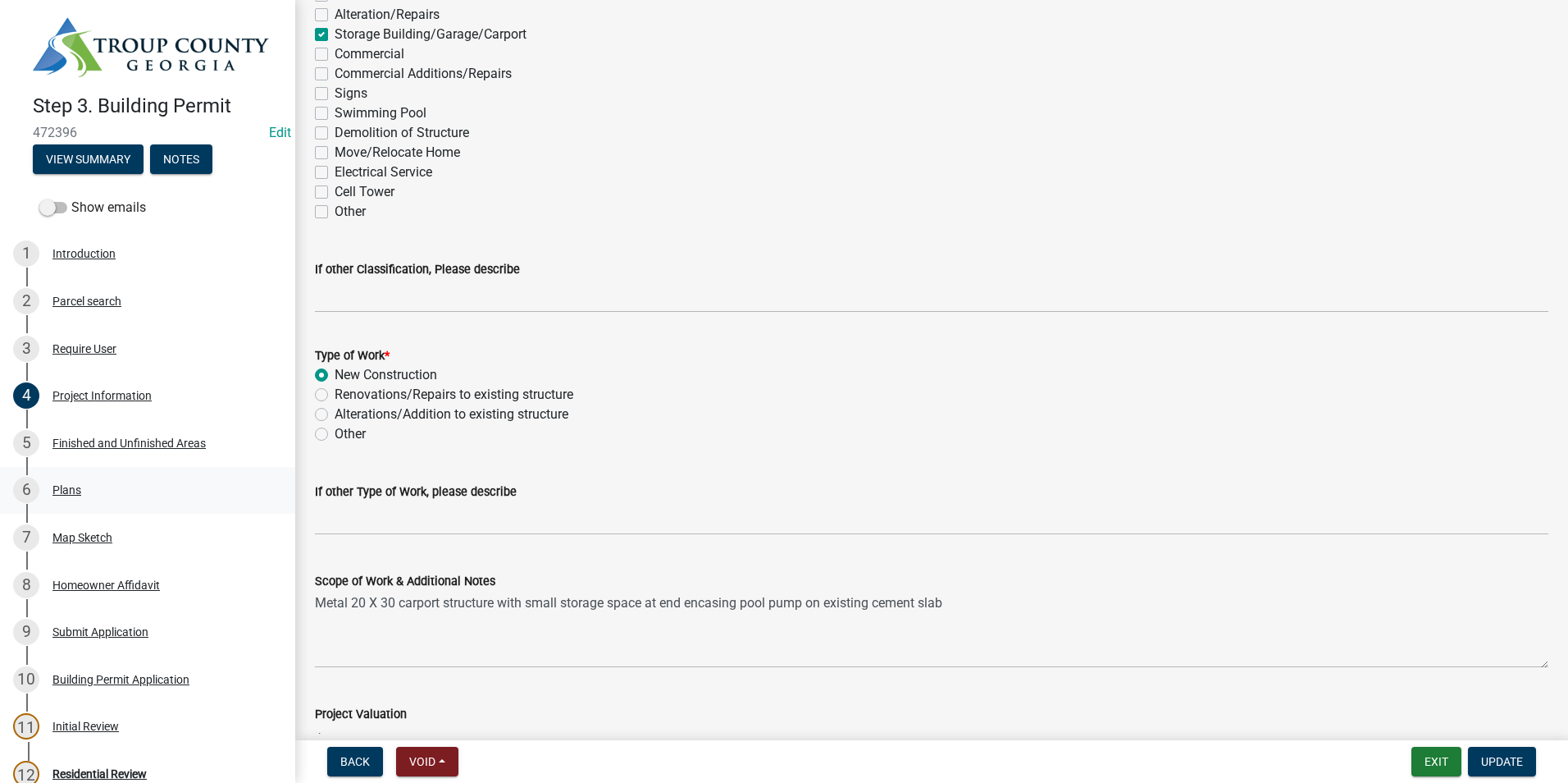
click at [89, 480] on div "6 Plans" at bounding box center [140, 490] width 256 height 26
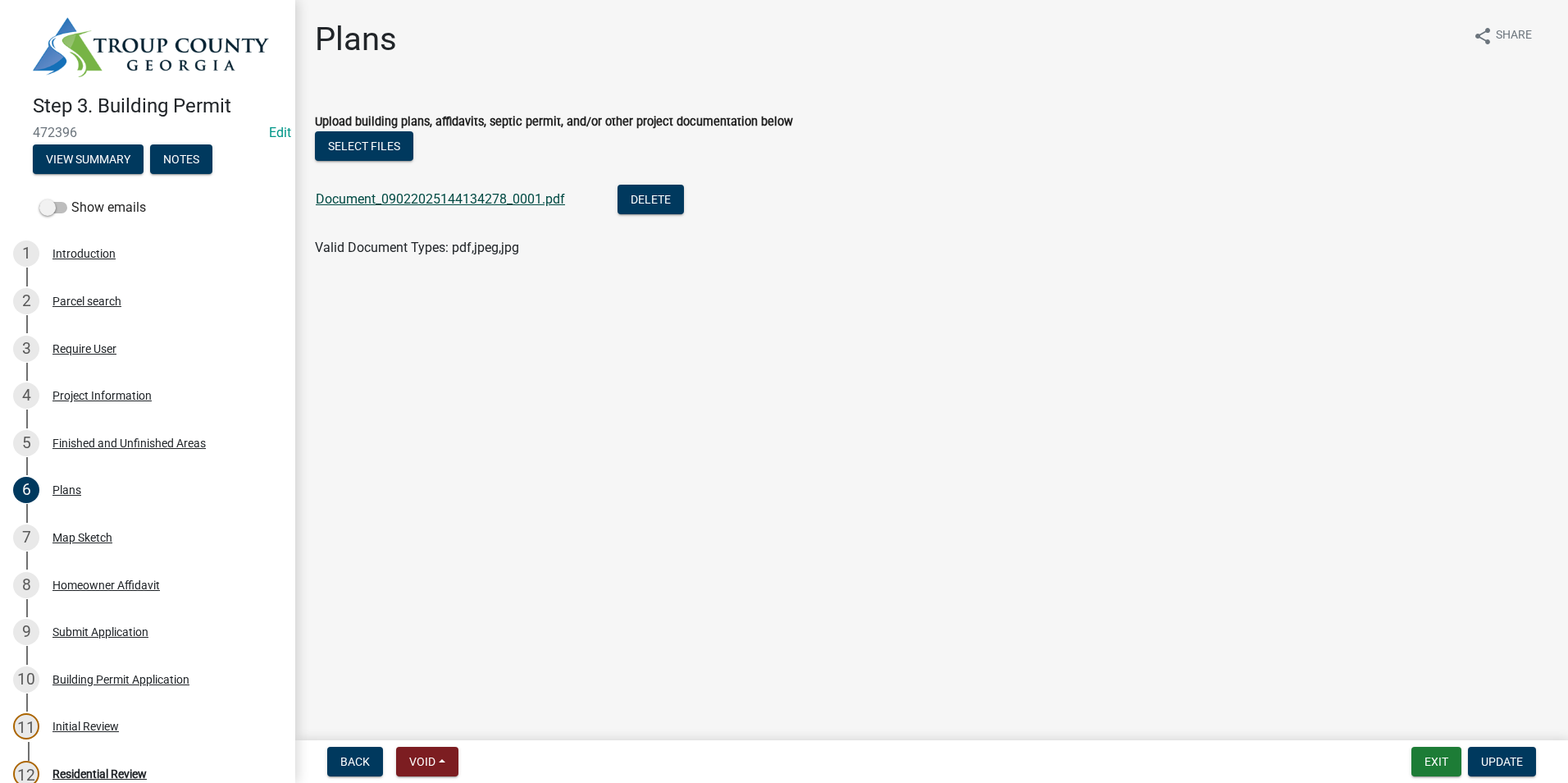
click at [362, 202] on link "Document_09022025144134278_0001.pdf" at bounding box center [440, 199] width 249 height 16
click at [53, 580] on div "Homeowner Affidavit" at bounding box center [107, 586] width 108 height 12
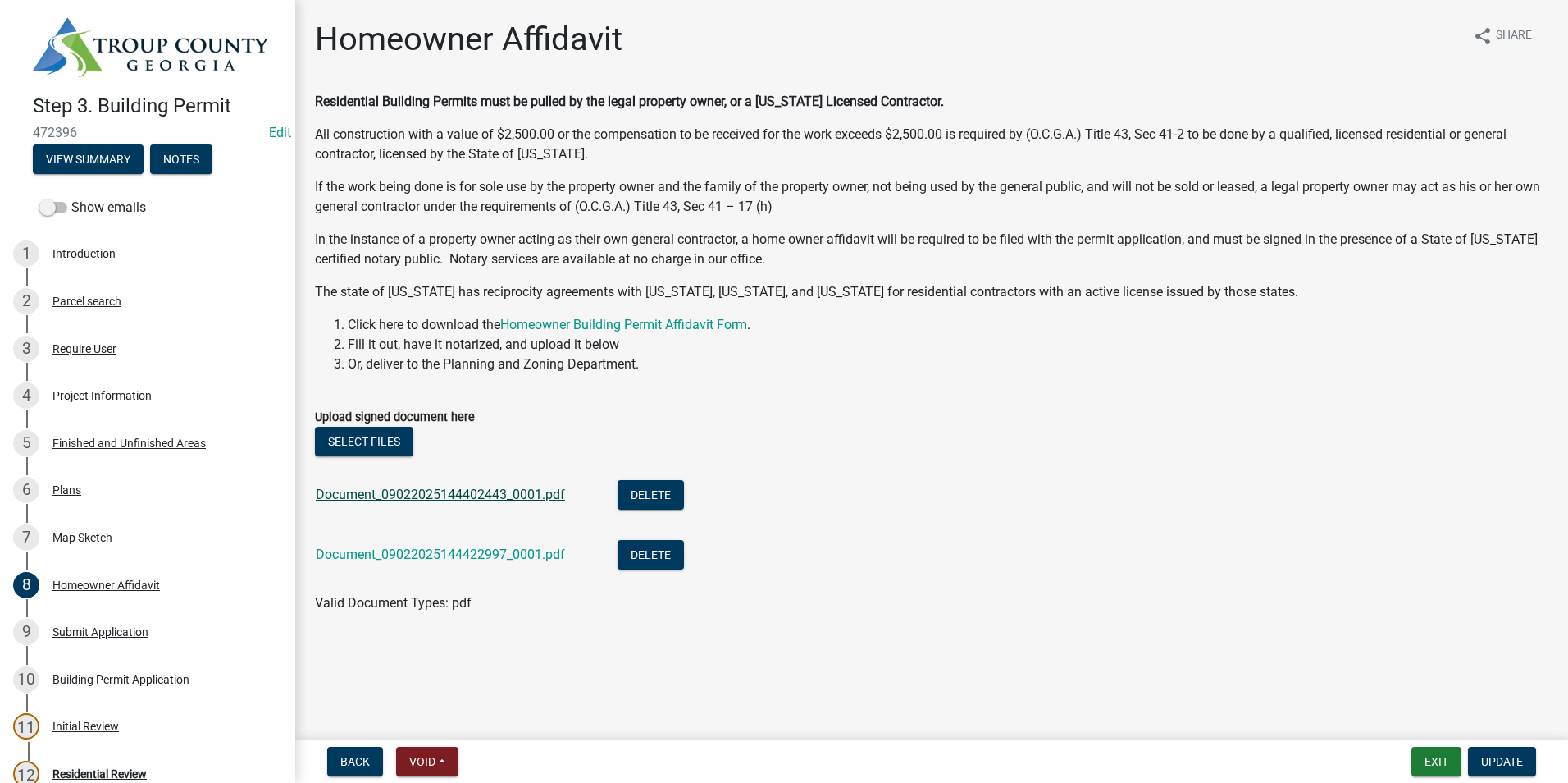
click at [330, 497] on link "Document_09022025144402443_0001.pdf" at bounding box center [440, 495] width 249 height 16
click at [429, 548] on link "Document_09022025144422997_0001.pdf" at bounding box center [440, 554] width 249 height 16
click at [118, 713] on div "11 Initial Review" at bounding box center [140, 726] width 256 height 26
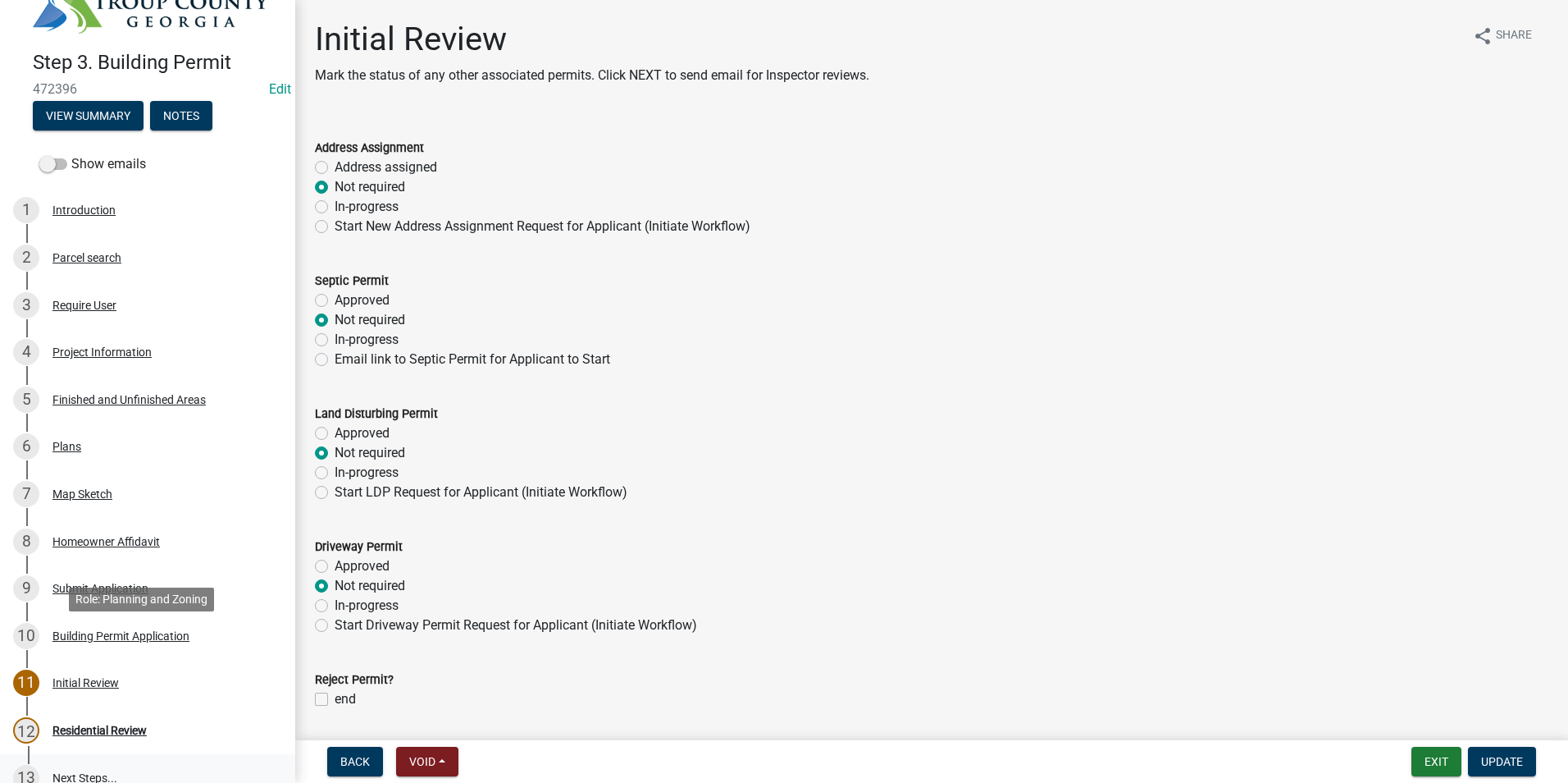
scroll to position [82, 0]
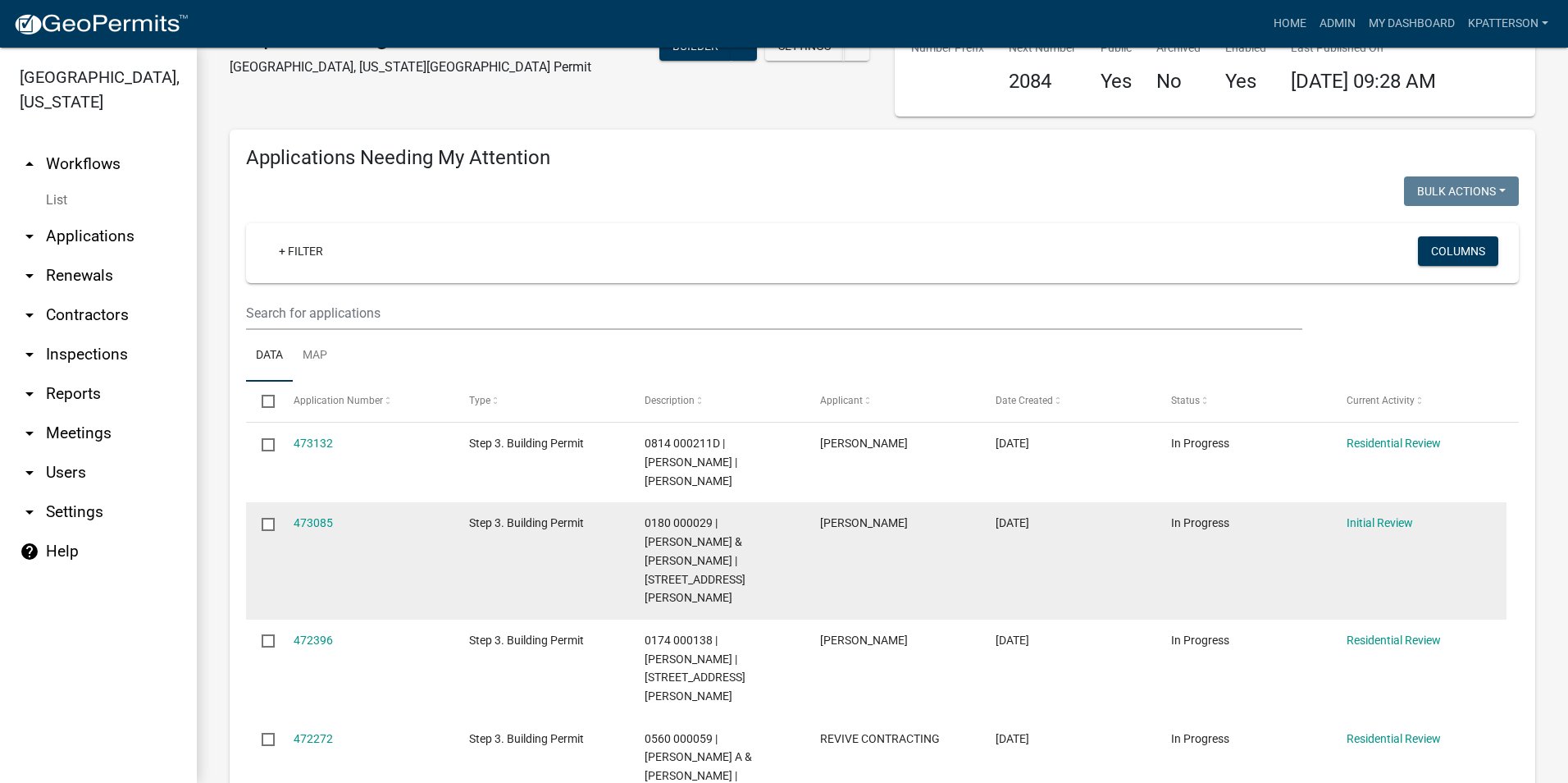
scroll to position [164, 0]
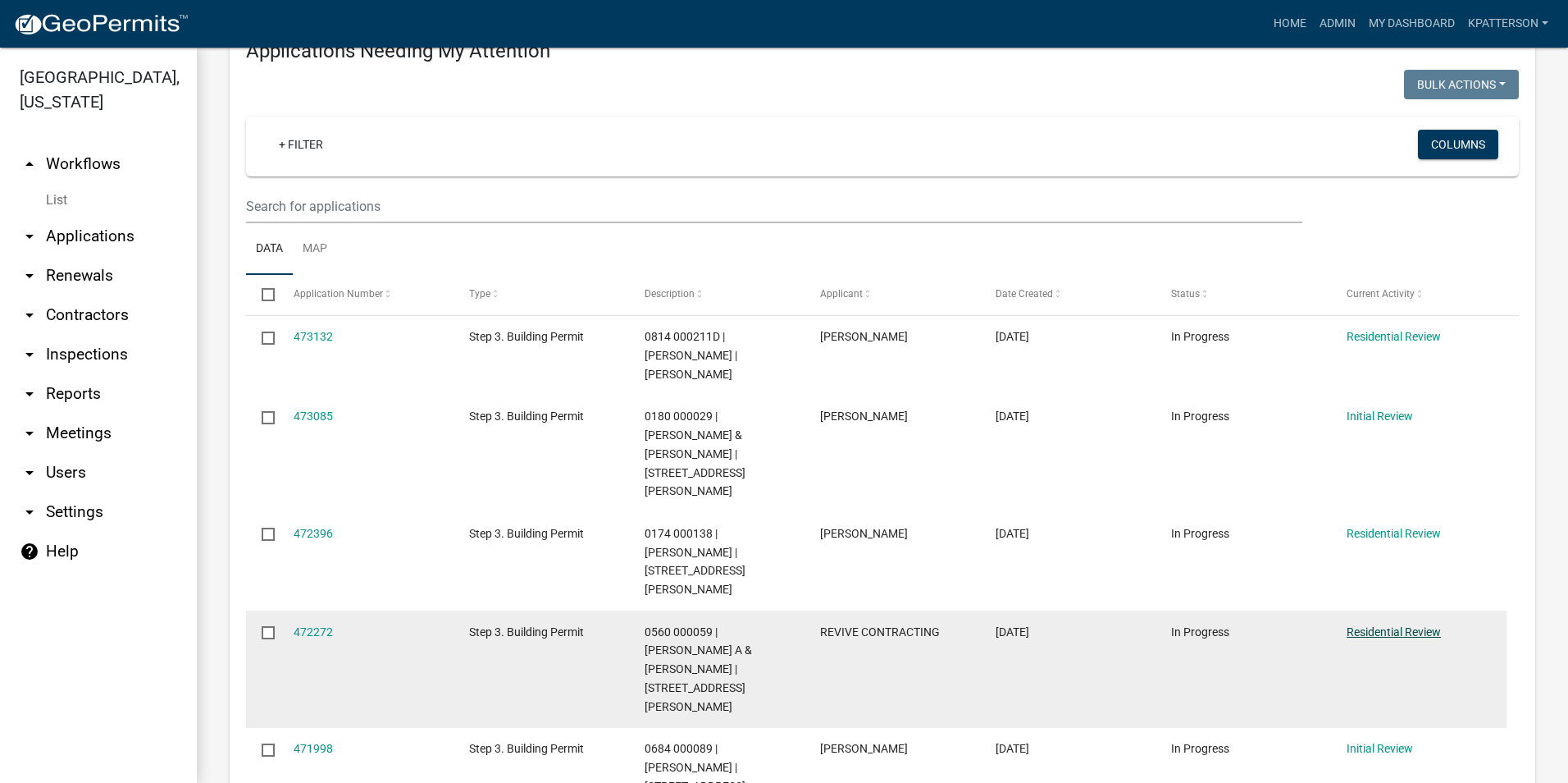
click at [1402, 625] on link "Residential Review" at bounding box center [1394, 631] width 94 height 13
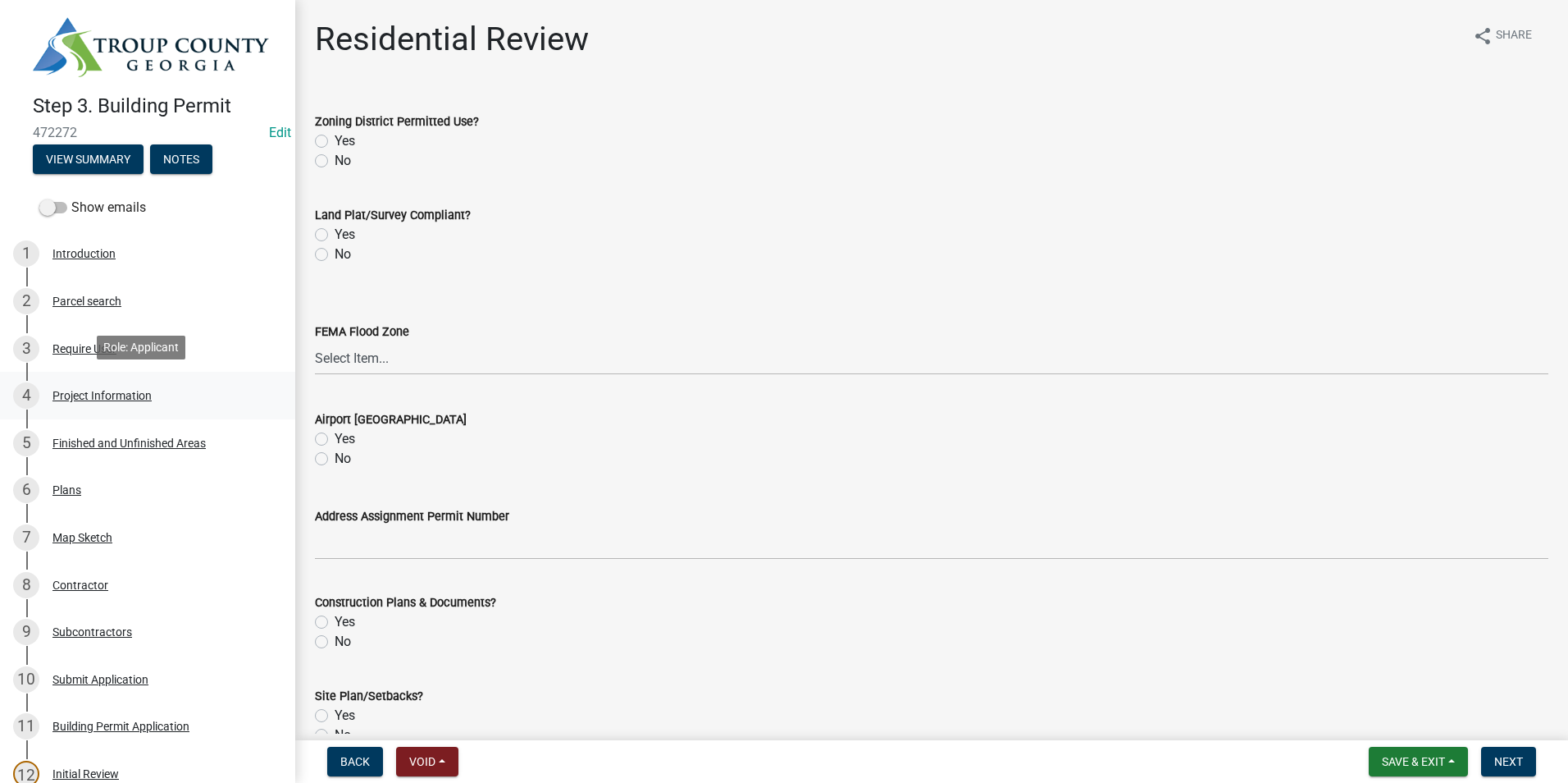
click at [154, 384] on div "4 Project Information" at bounding box center [140, 395] width 256 height 26
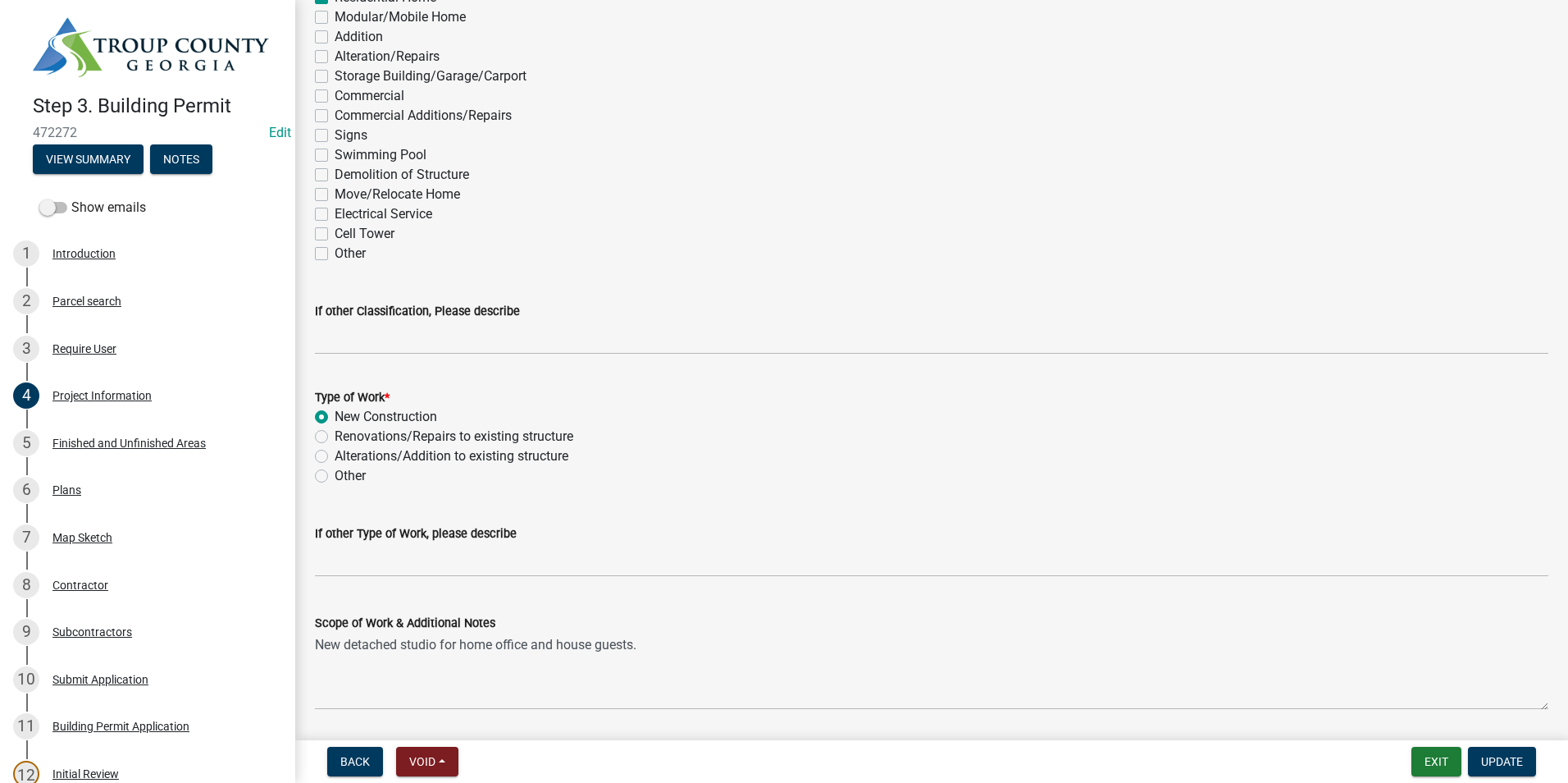
scroll to position [1395, 0]
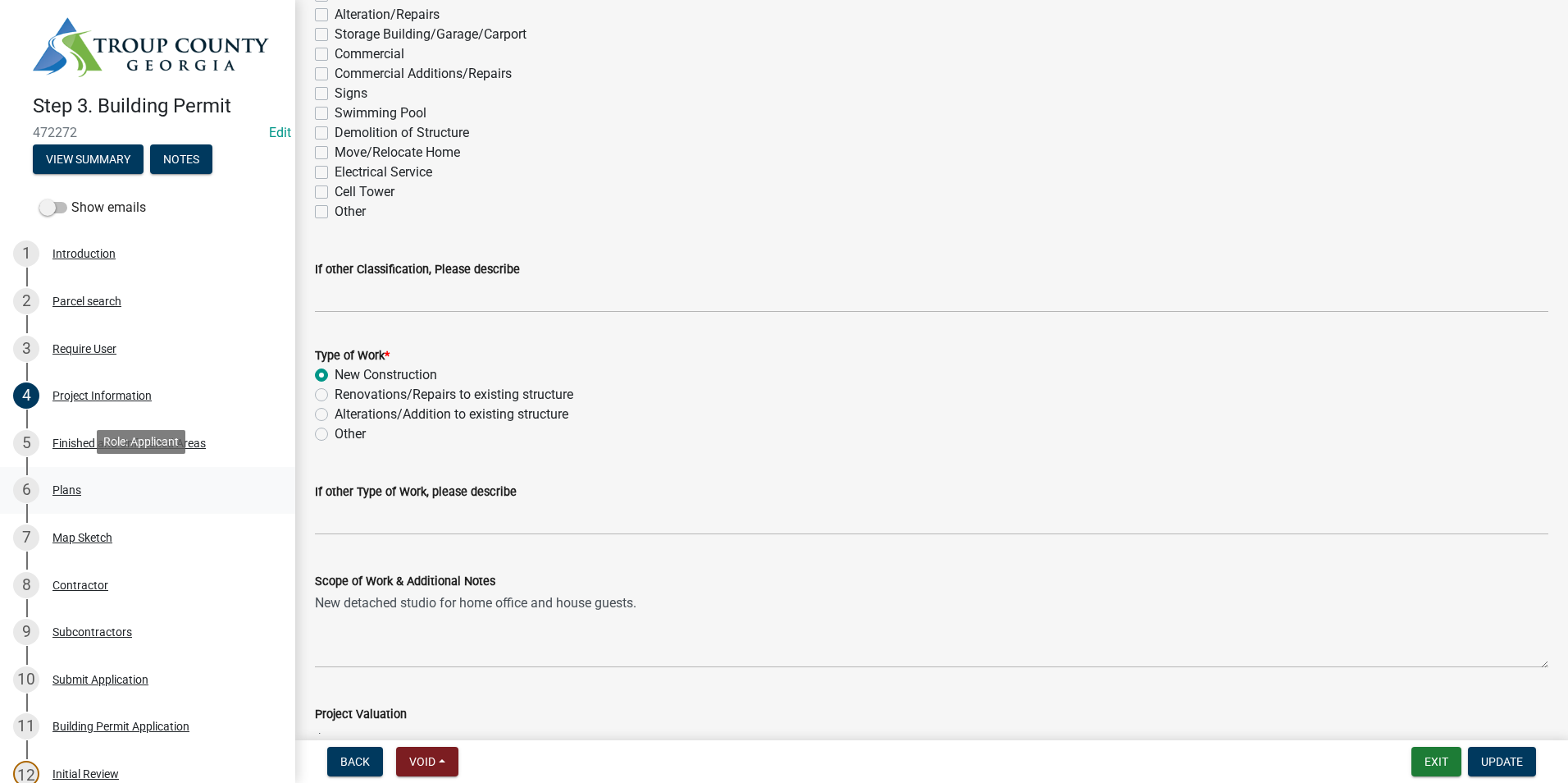
click at [104, 467] on link "6 Plans" at bounding box center [147, 491] width 295 height 48
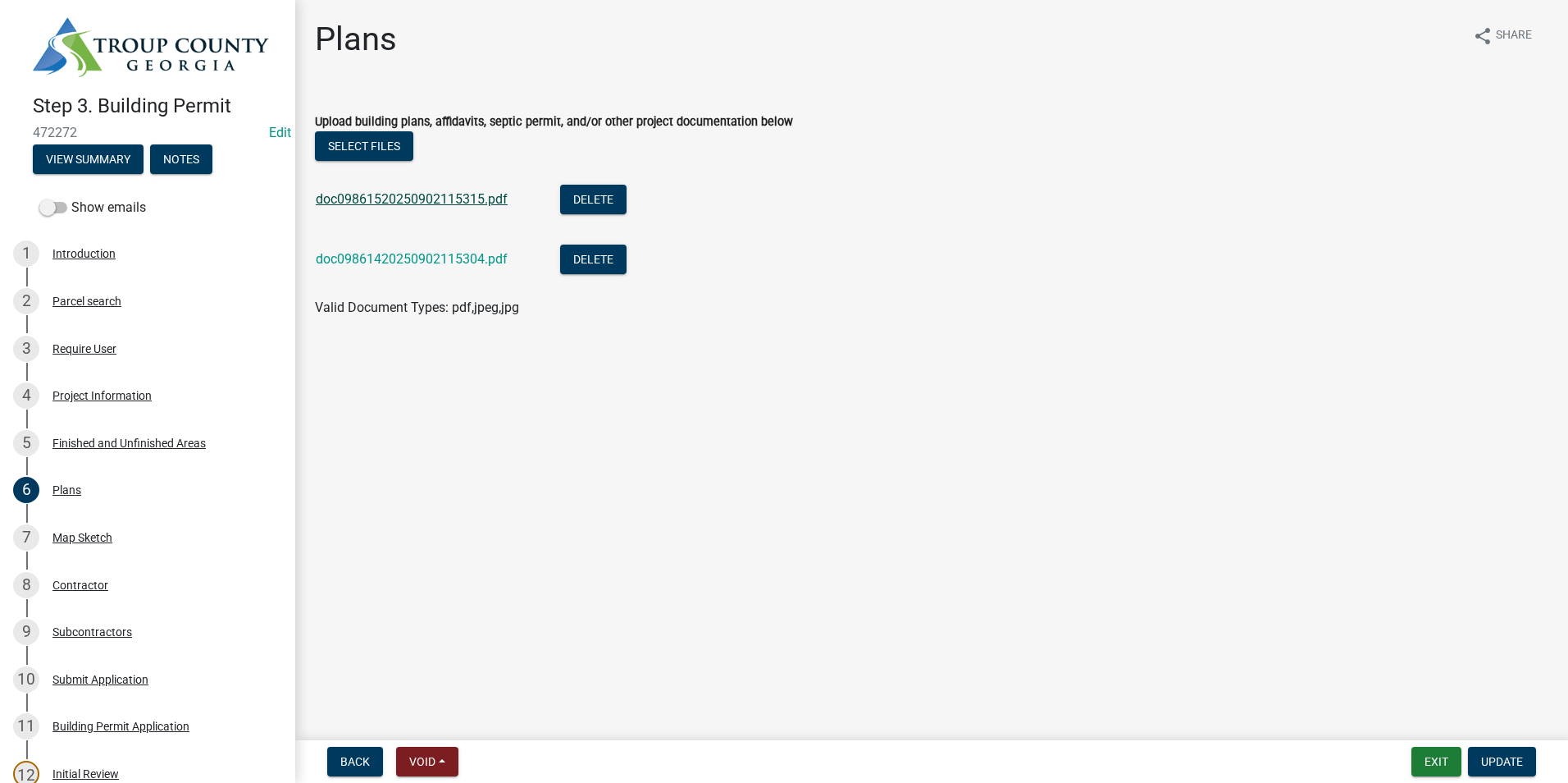
click at [350, 200] on link "doc09861520250902115315.pdf" at bounding box center [412, 199] width 192 height 16
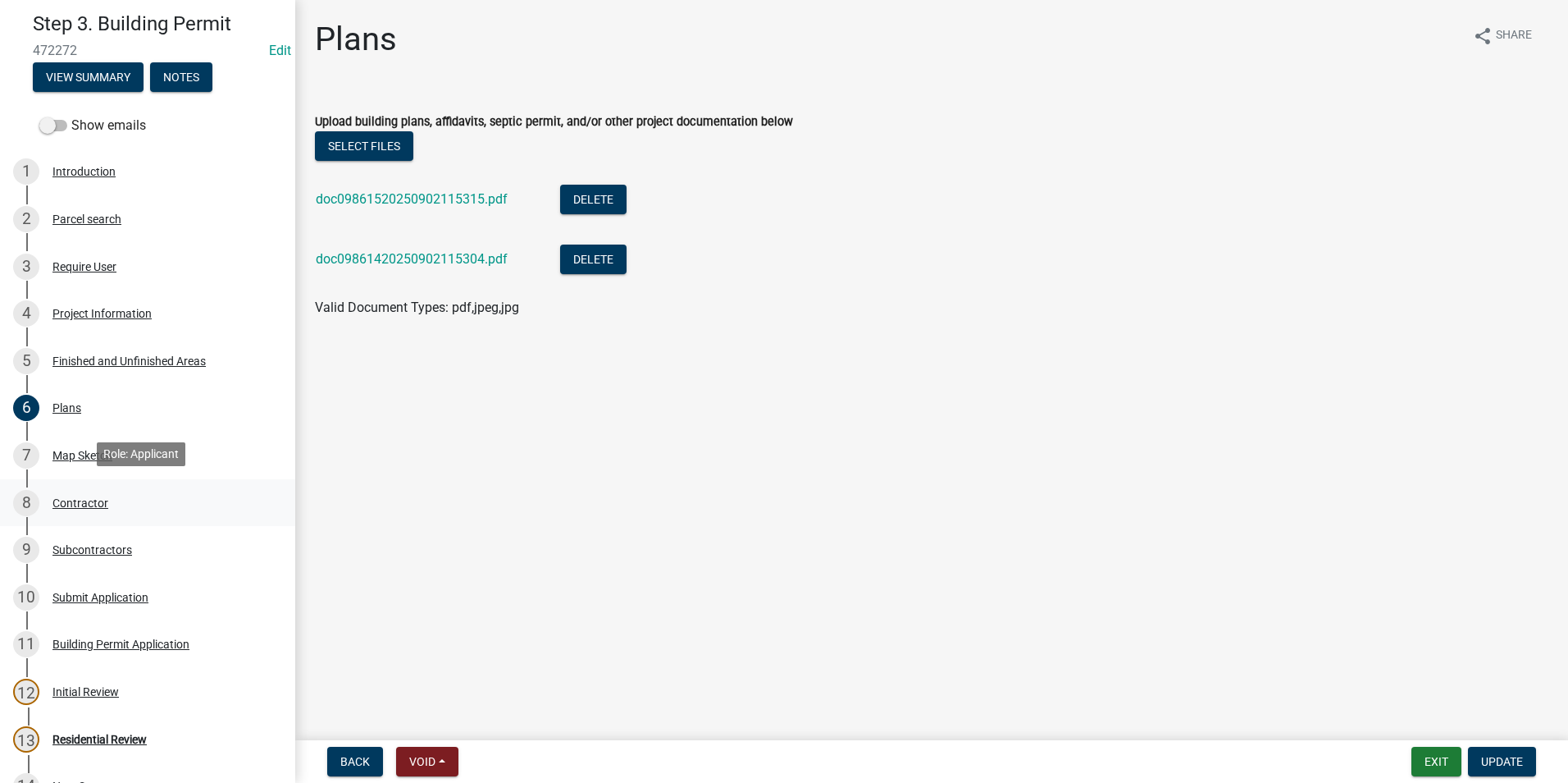
click at [166, 496] on div "8 Contractor" at bounding box center [140, 502] width 256 height 26
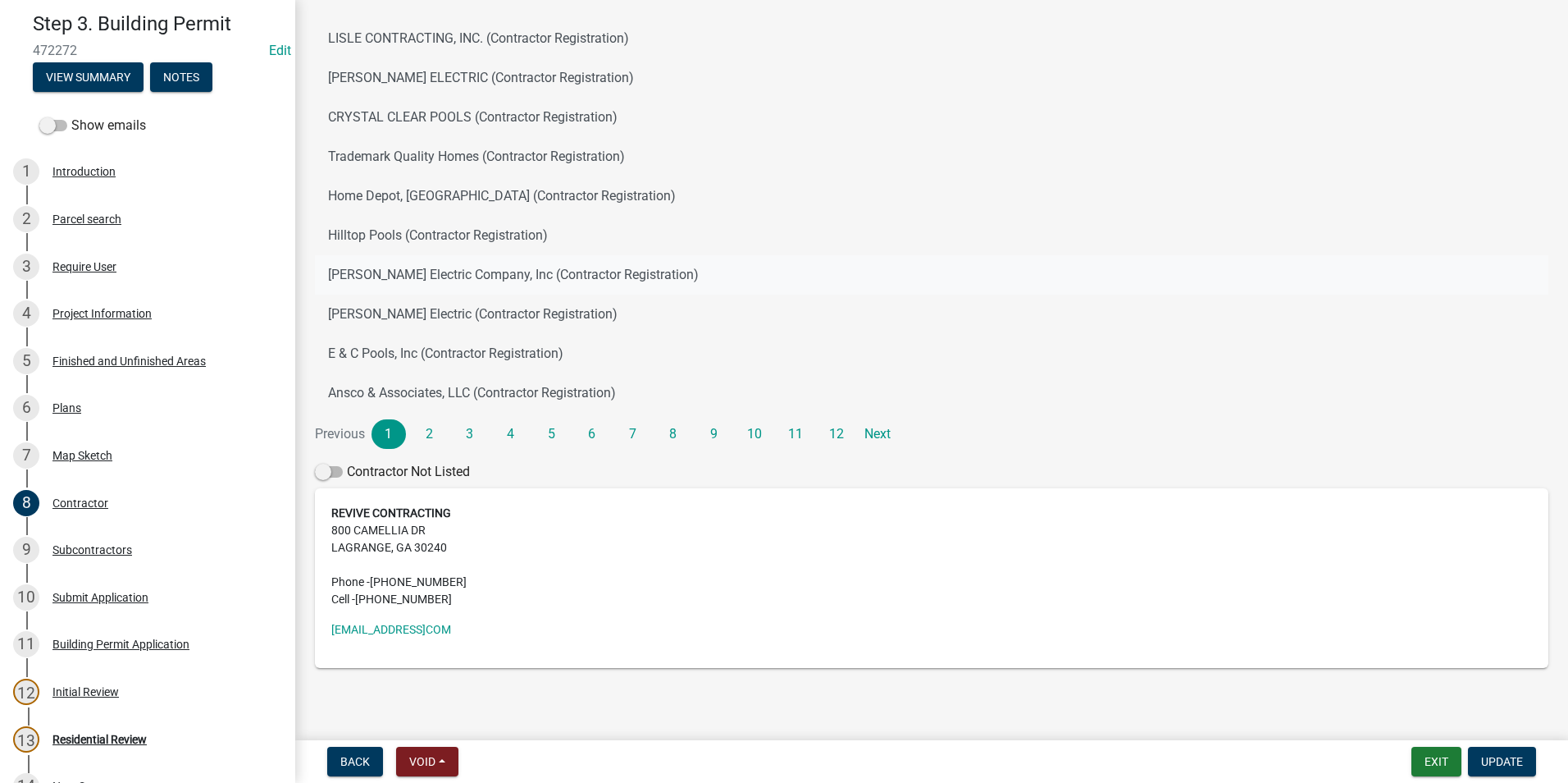
scroll to position [183, 0]
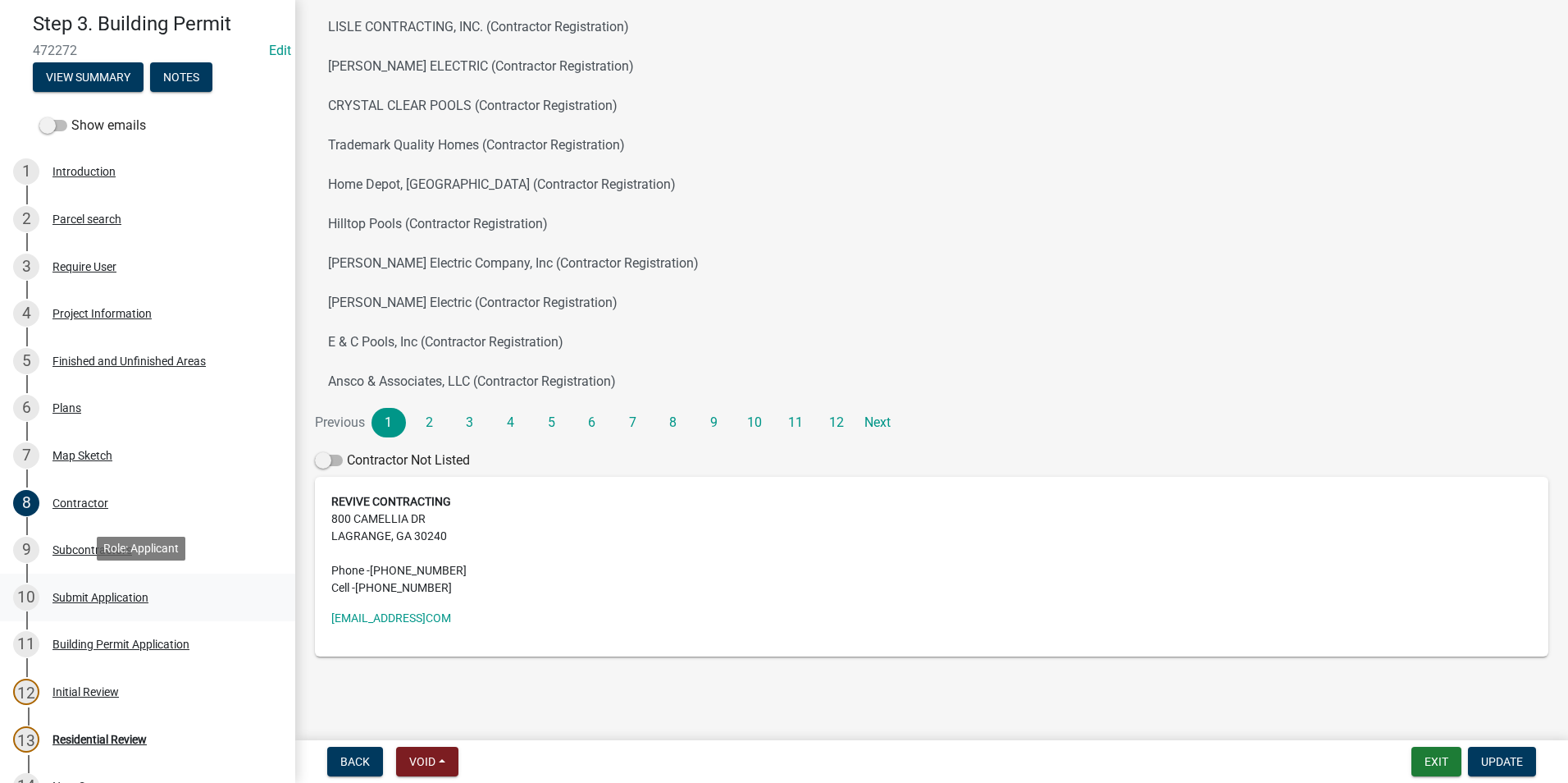
click at [193, 614] on link "10 Submit Application" at bounding box center [147, 598] width 295 height 48
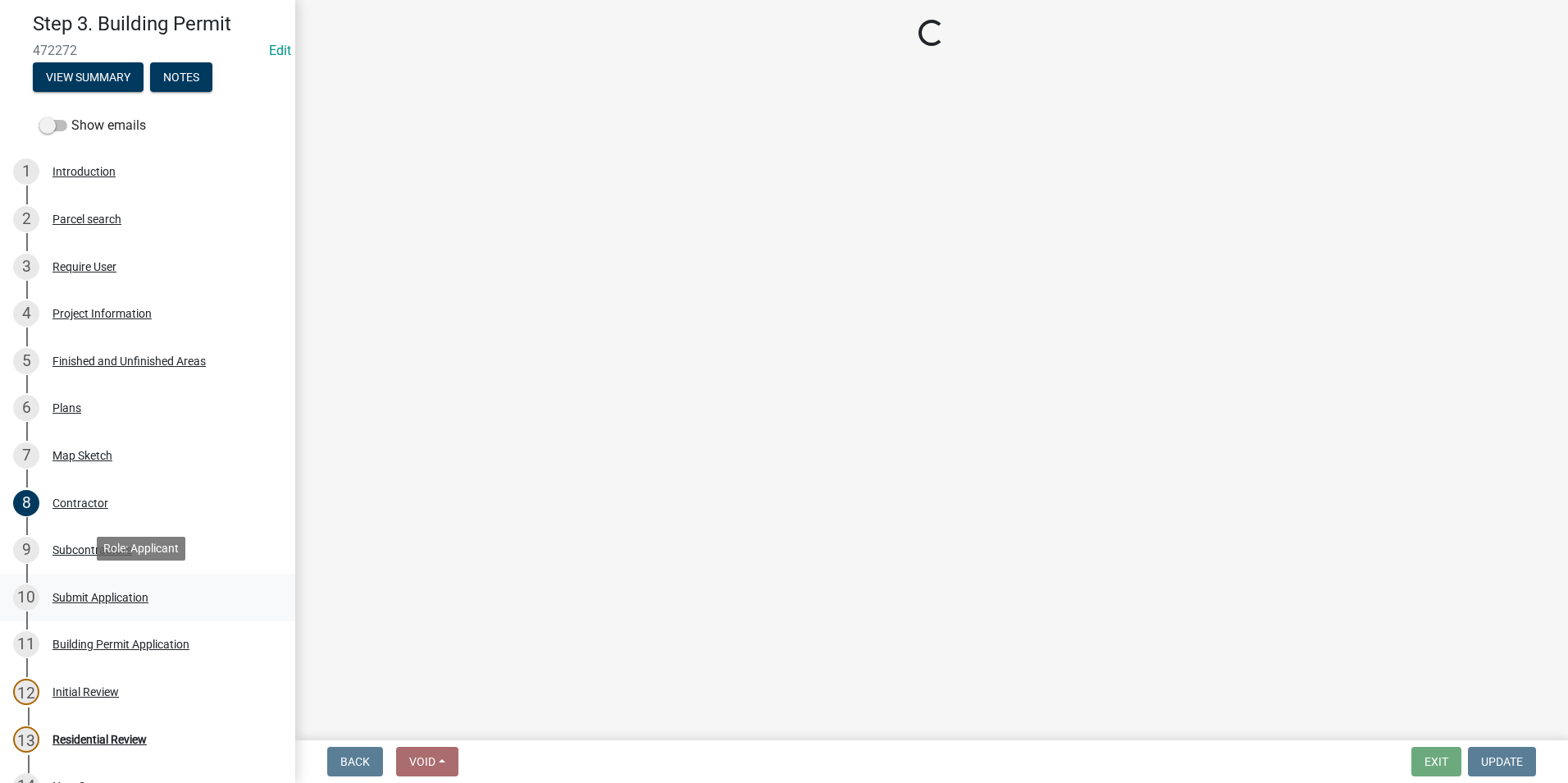
scroll to position [0, 0]
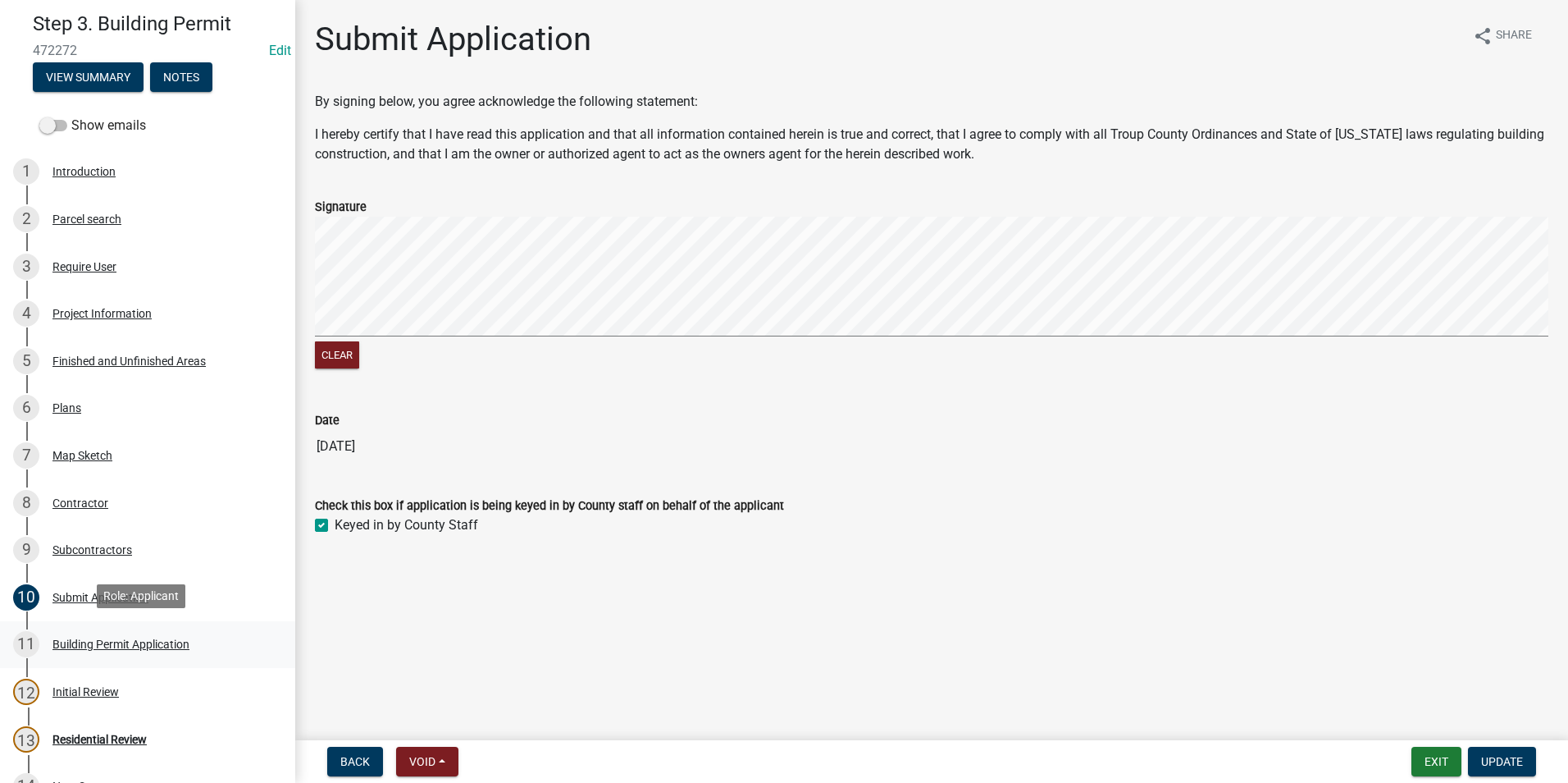
click at [187, 642] on div "Building Permit Application" at bounding box center [122, 645] width 137 height 12
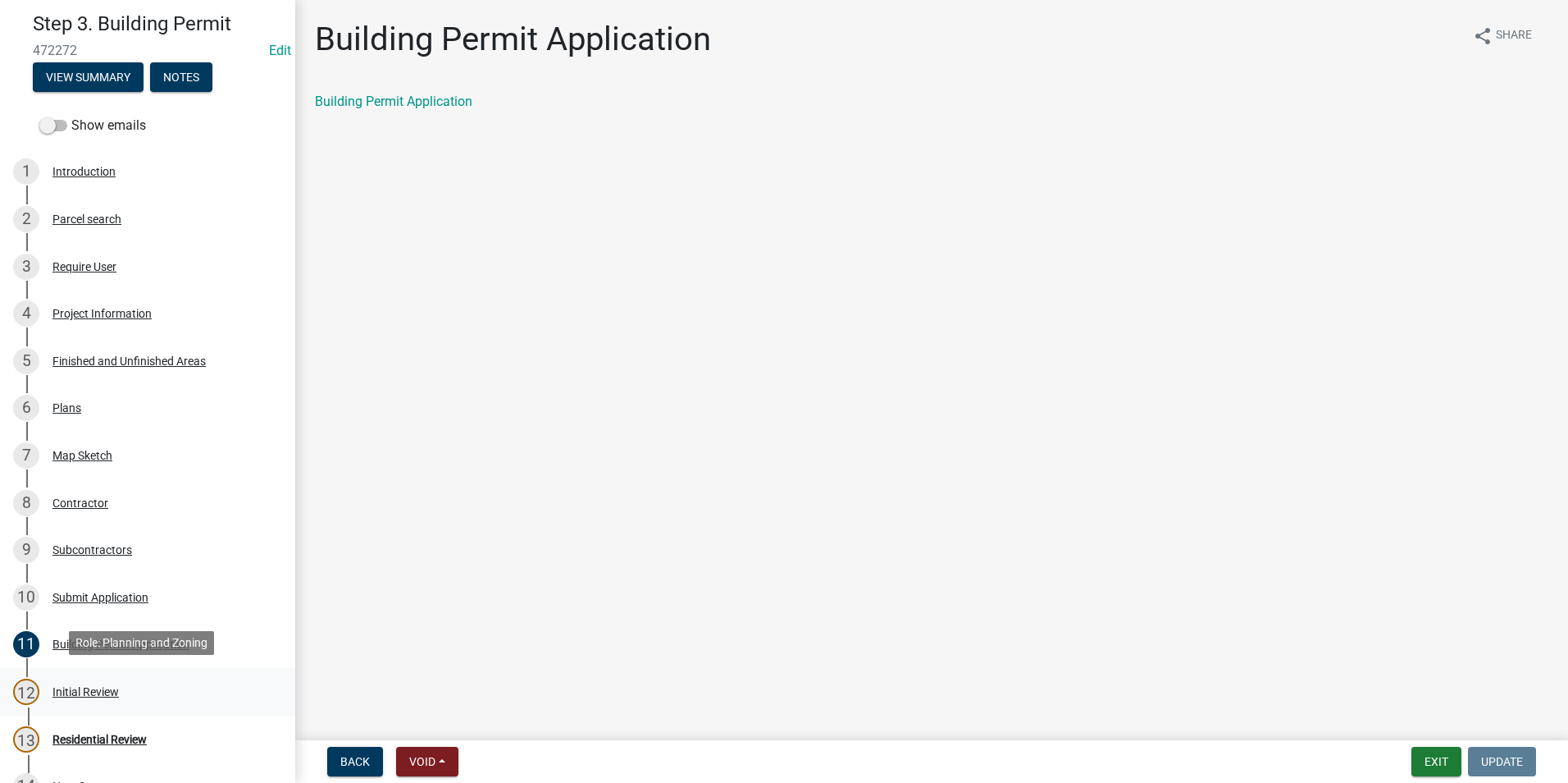
click at [159, 668] on link "12 Initial Review" at bounding box center [147, 692] width 295 height 48
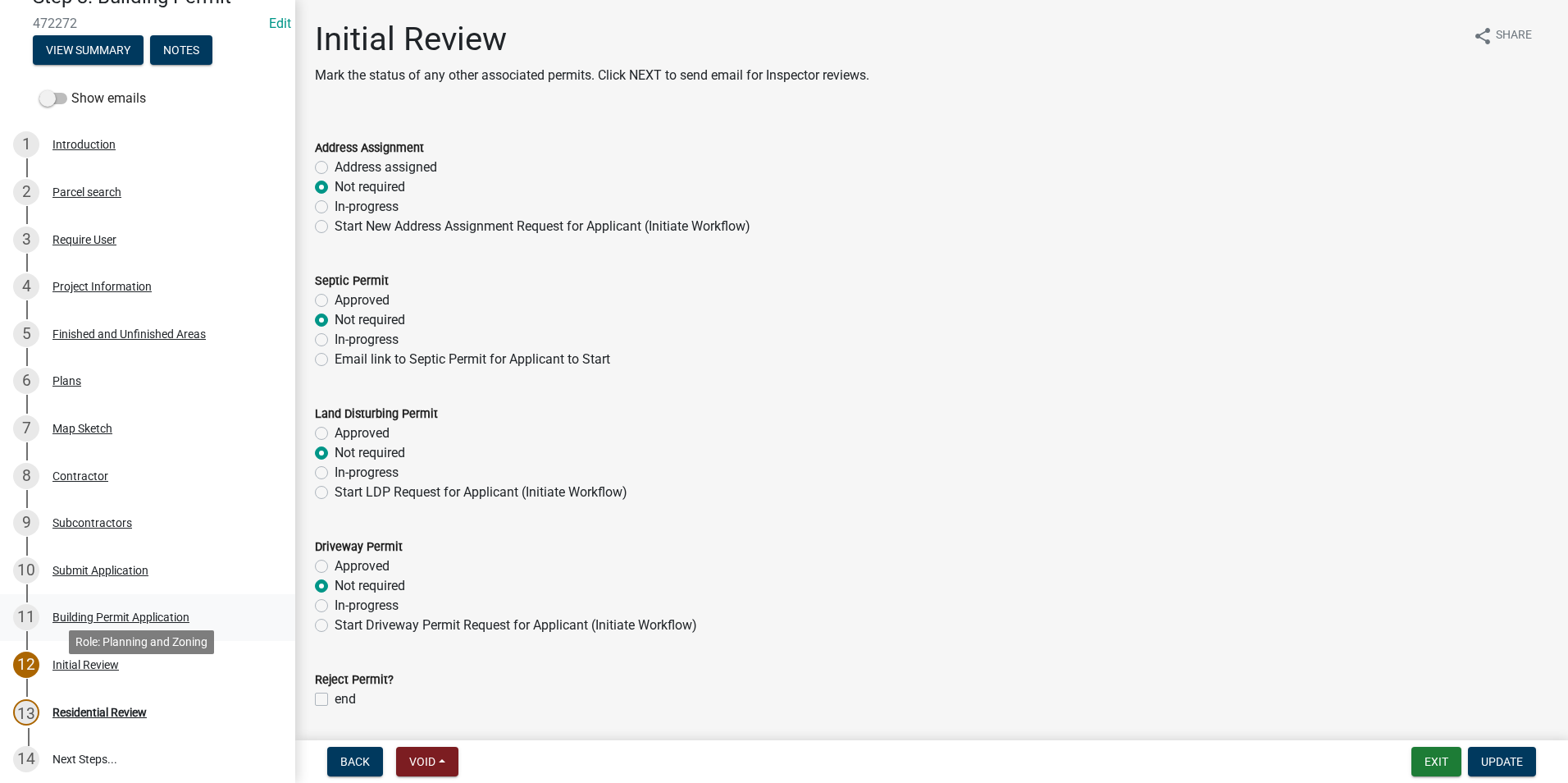
scroll to position [82, 0]
